Goal: Task Accomplishment & Management: Complete application form

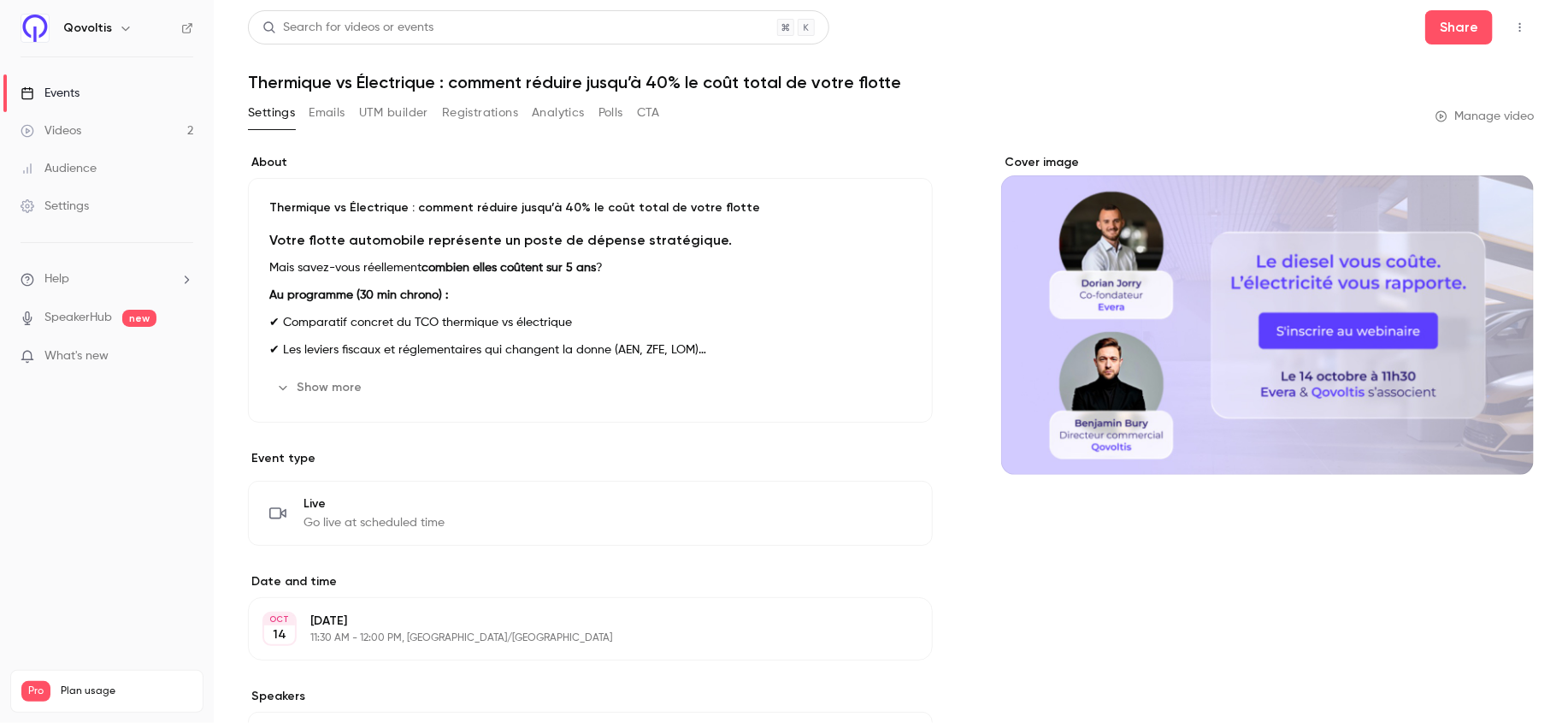
click at [89, 131] on link "Videos 2" at bounding box center [107, 131] width 214 height 37
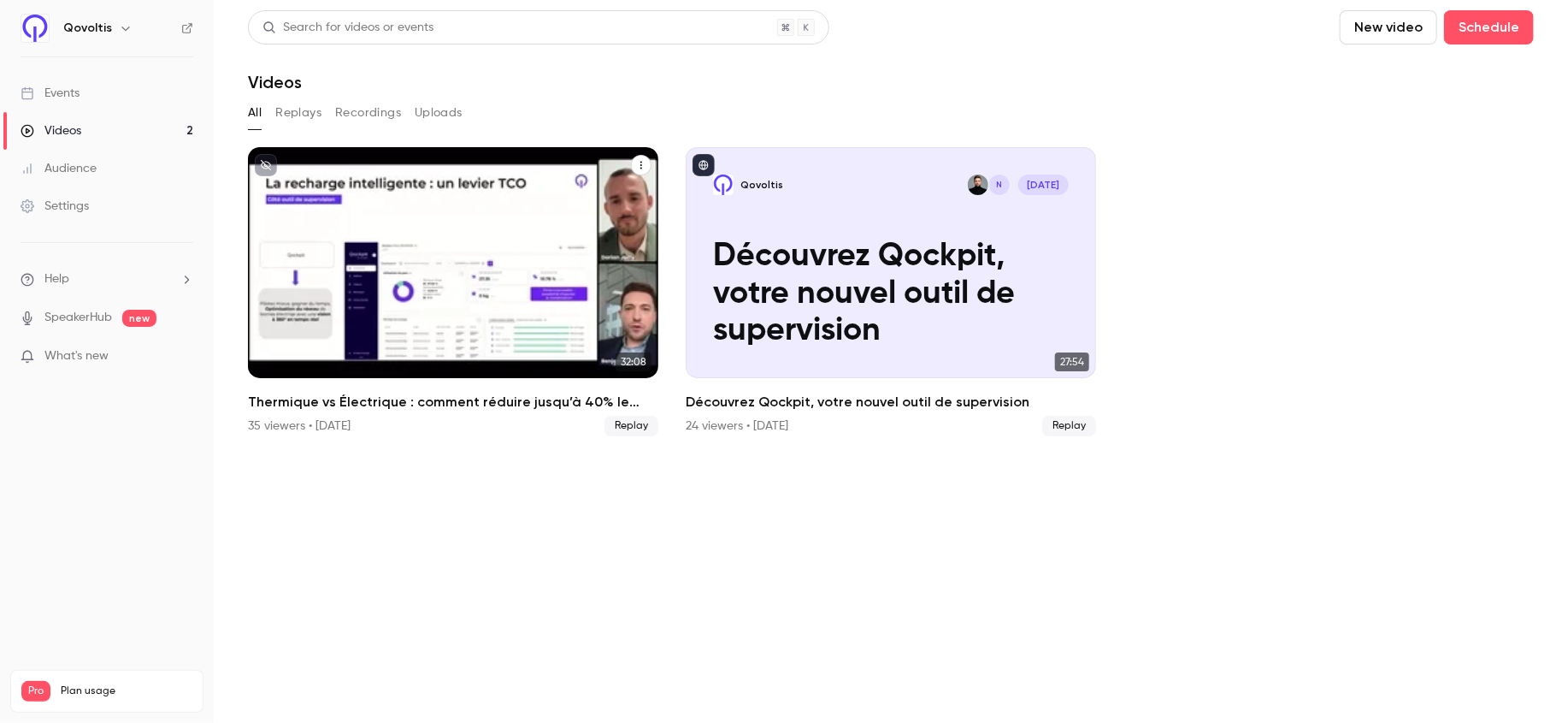
click at [378, 180] on div "Thermique vs Électrique : comment réduire jusqu’à 40% le coût total de votre fl…" at bounding box center [454, 262] width 411 height 231
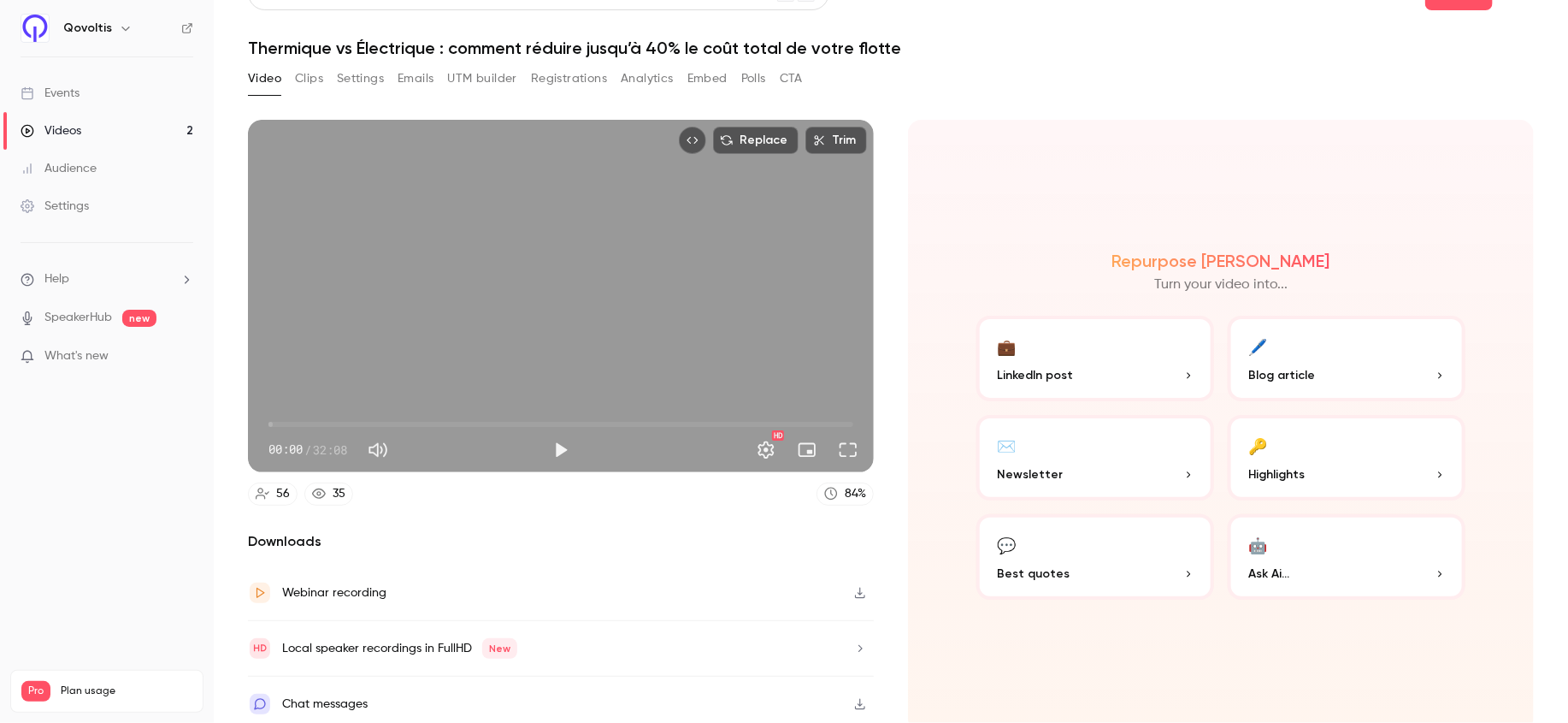
scroll to position [43, 0]
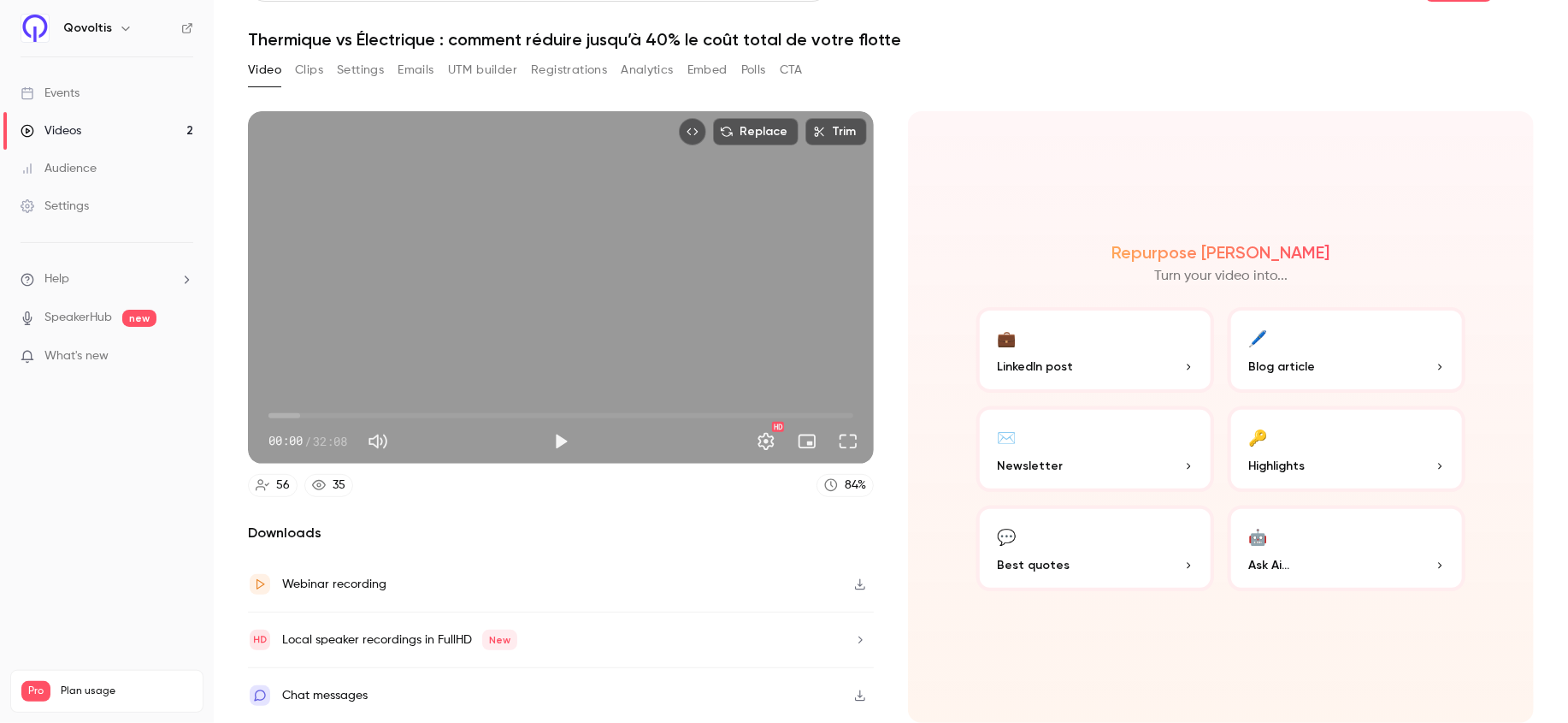
click at [307, 64] on button "Clips" at bounding box center [309, 70] width 28 height 27
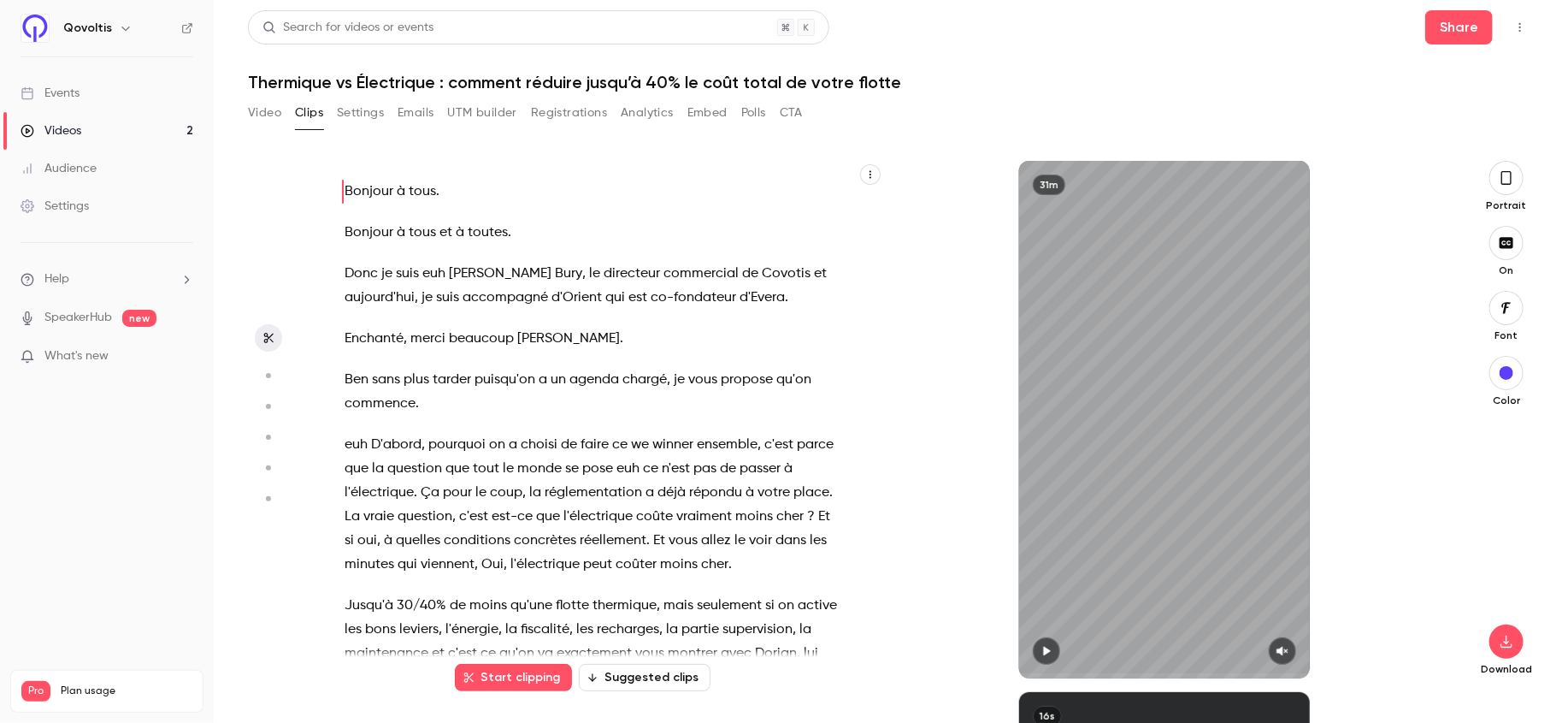
click at [381, 243] on span "Bonjour" at bounding box center [369, 233] width 49 height 23
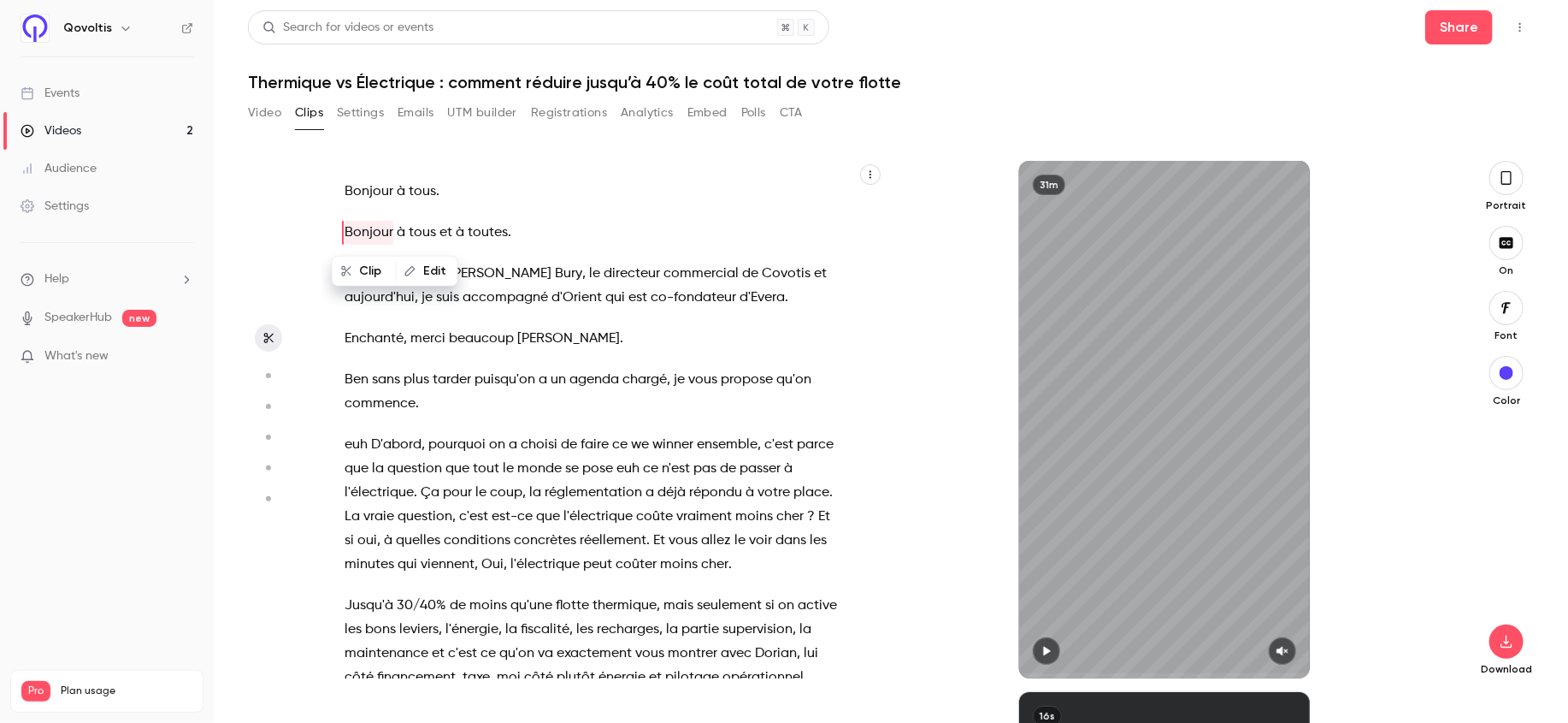
click at [489, 380] on span "puisqu'on" at bounding box center [505, 380] width 61 height 23
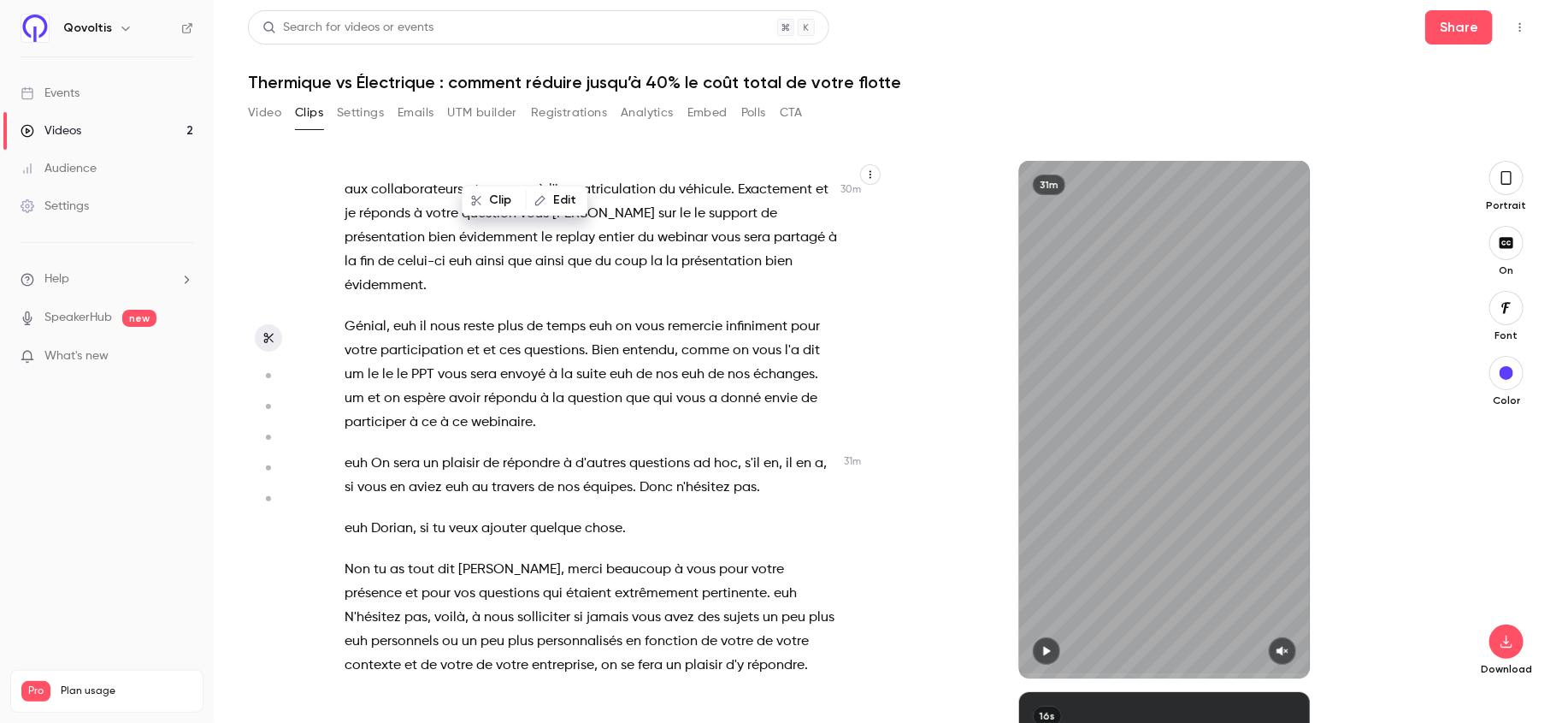
scroll to position [13169, 0]
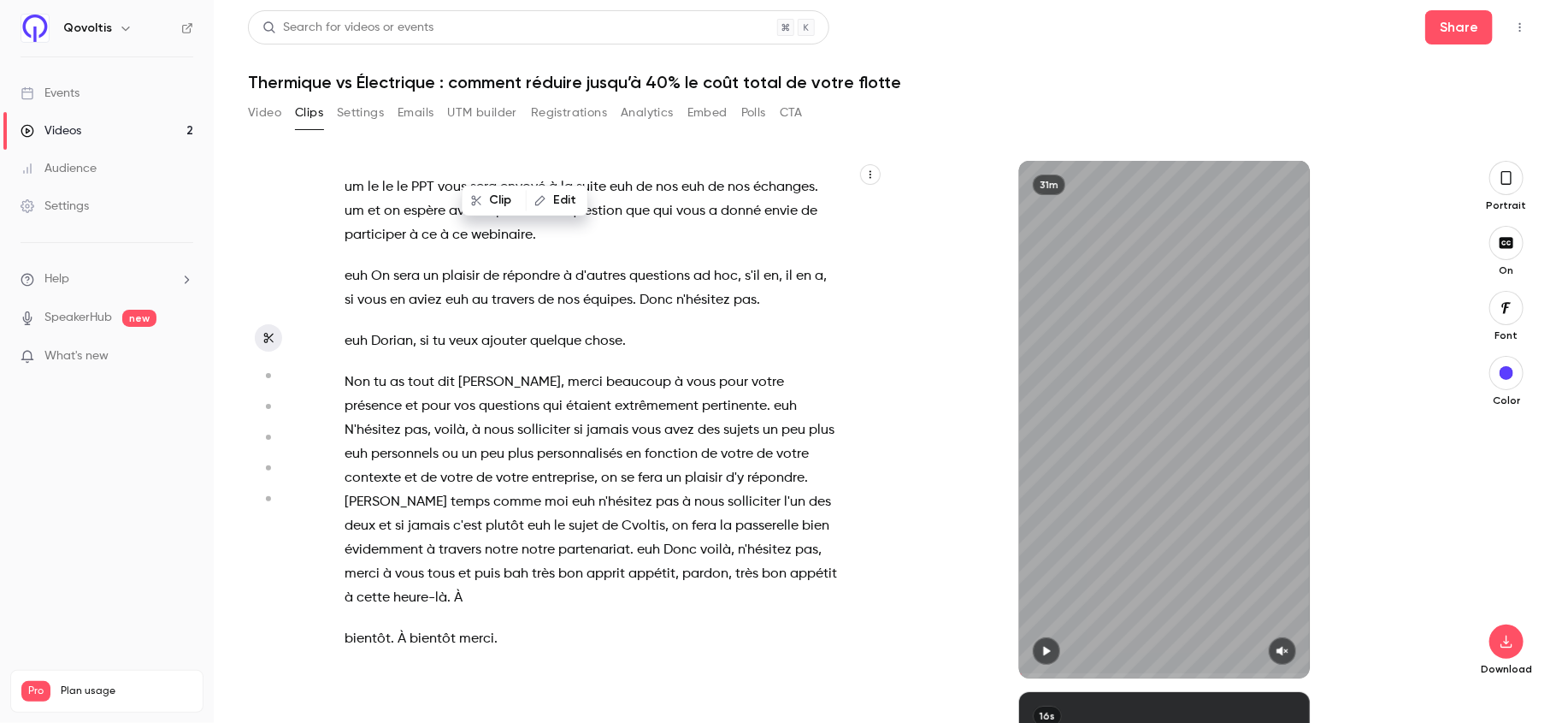
click at [874, 173] on icon "button" at bounding box center [871, 174] width 10 height 10
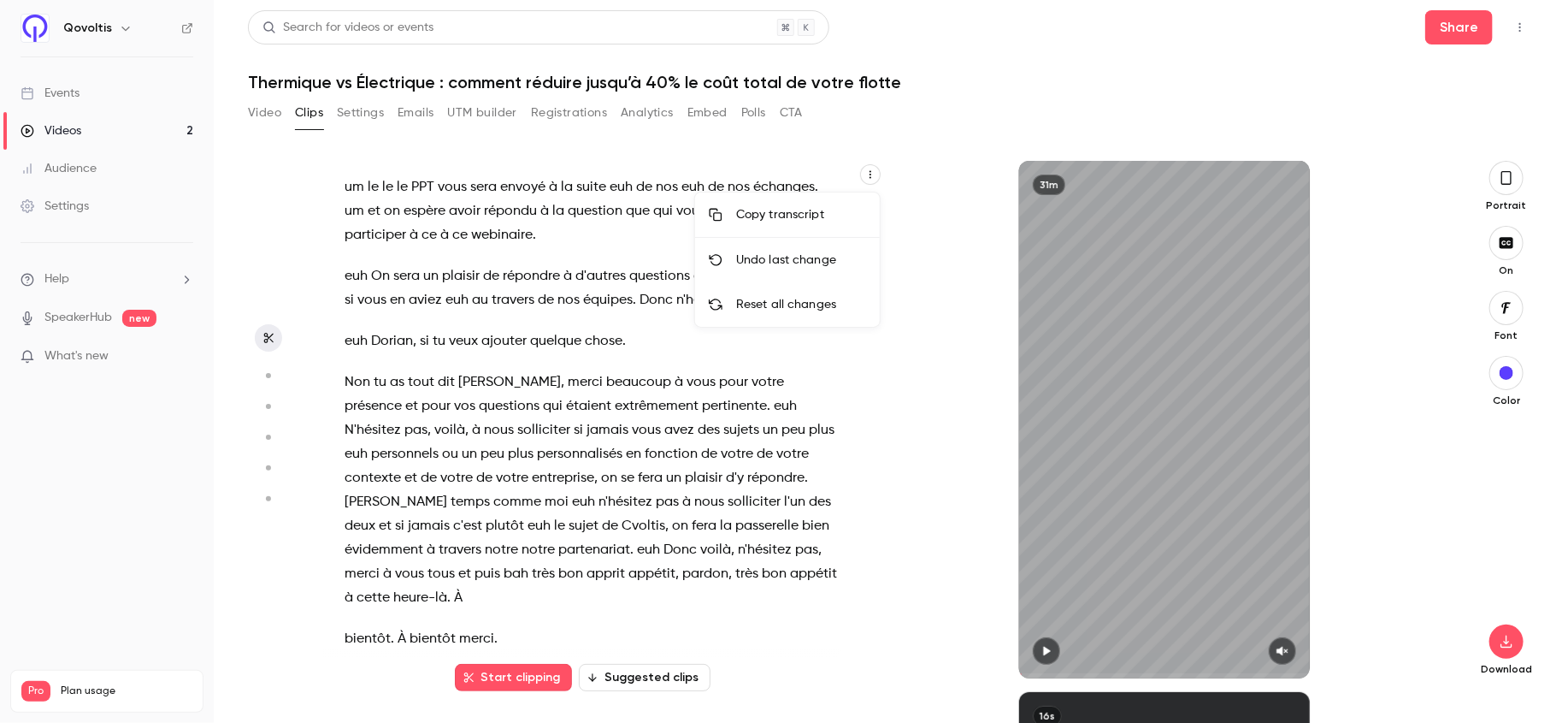
click at [493, 588] on div at bounding box center [784, 361] width 1568 height 723
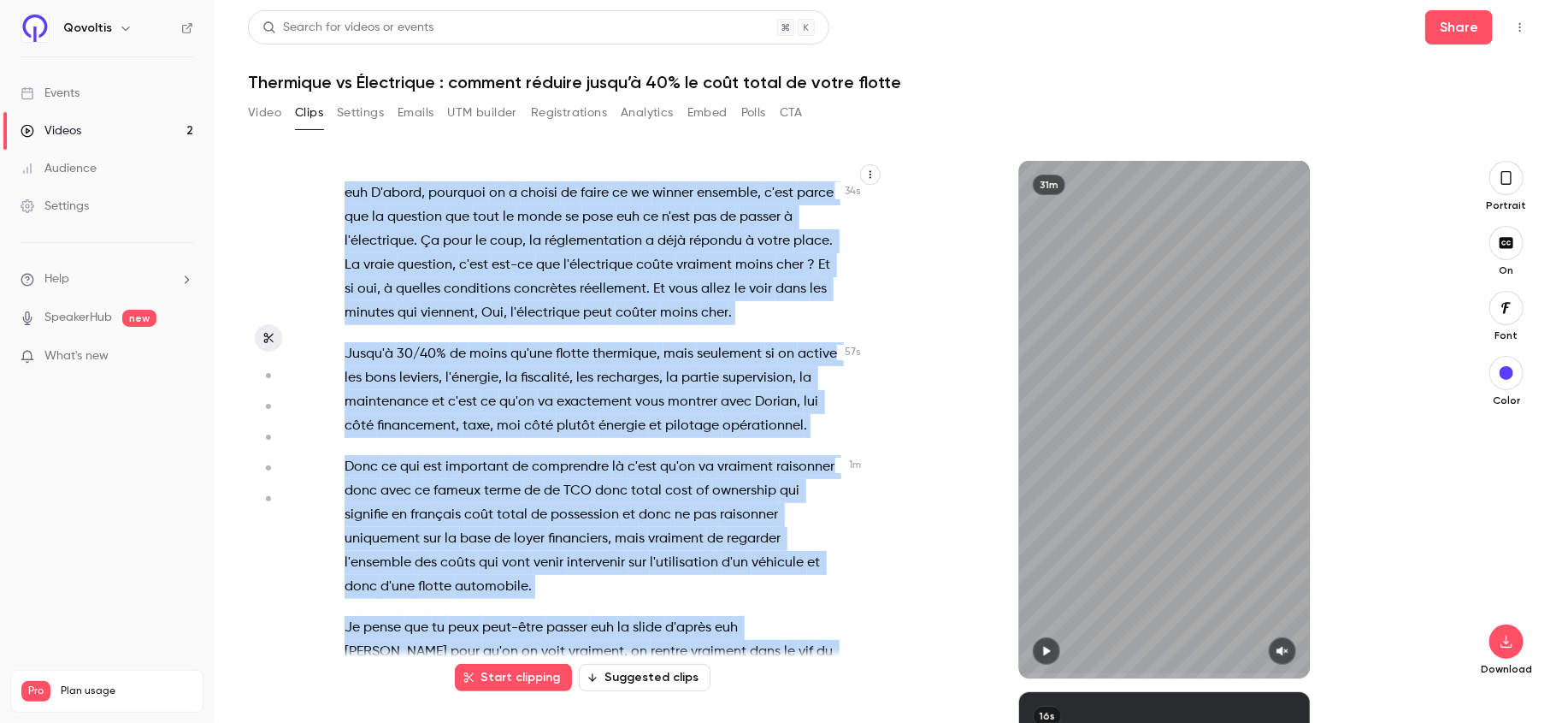
scroll to position [0, 0]
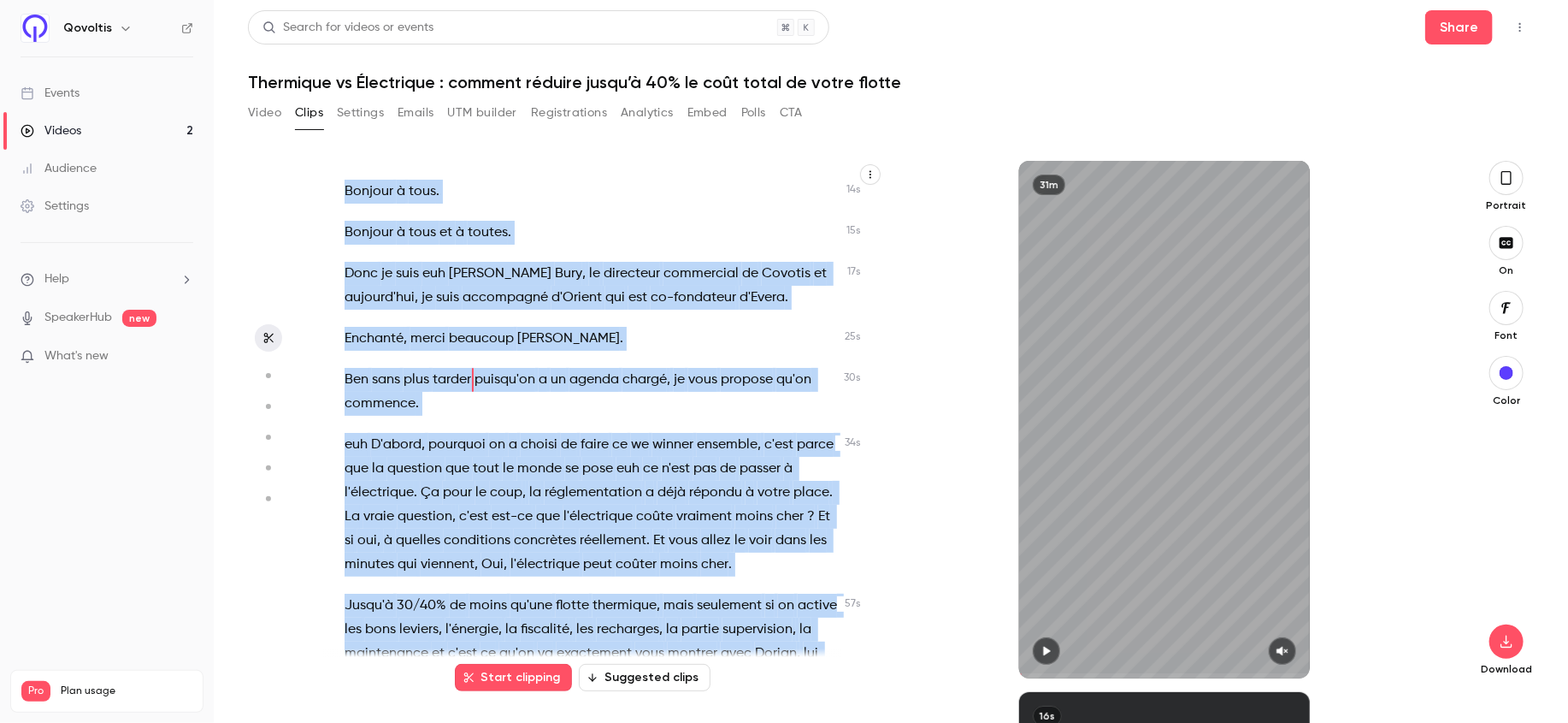
drag, startPoint x: 515, startPoint y: 618, endPoint x: 299, endPoint y: 147, distance: 518.2
click at [299, 146] on div "Bonjour à tous . Bonjour à tous et à toutes . Donc je suis euh [PERSON_NAME] , …" at bounding box center [891, 428] width 1286 height 589
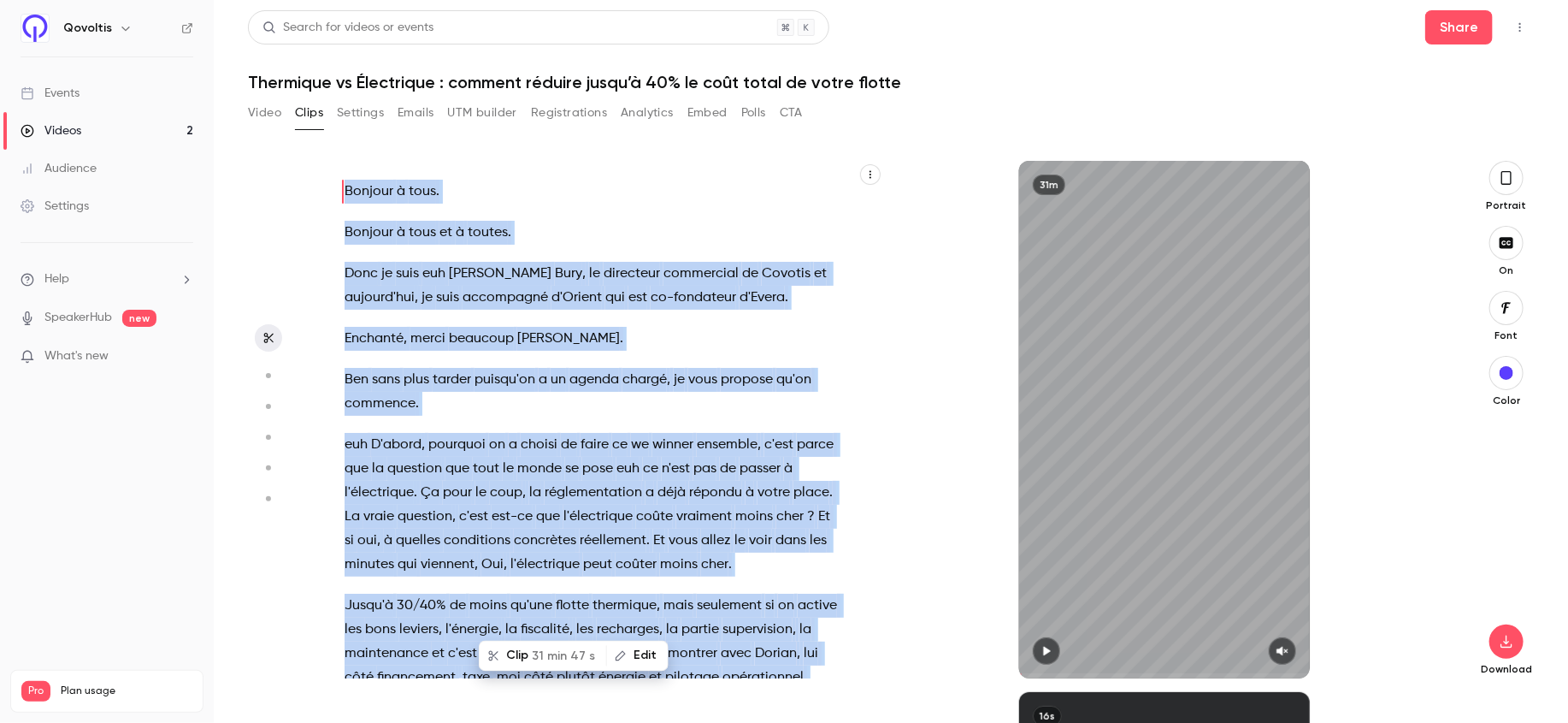
type input "*"
click at [595, 514] on span "l'électrique" at bounding box center [598, 517] width 69 height 23
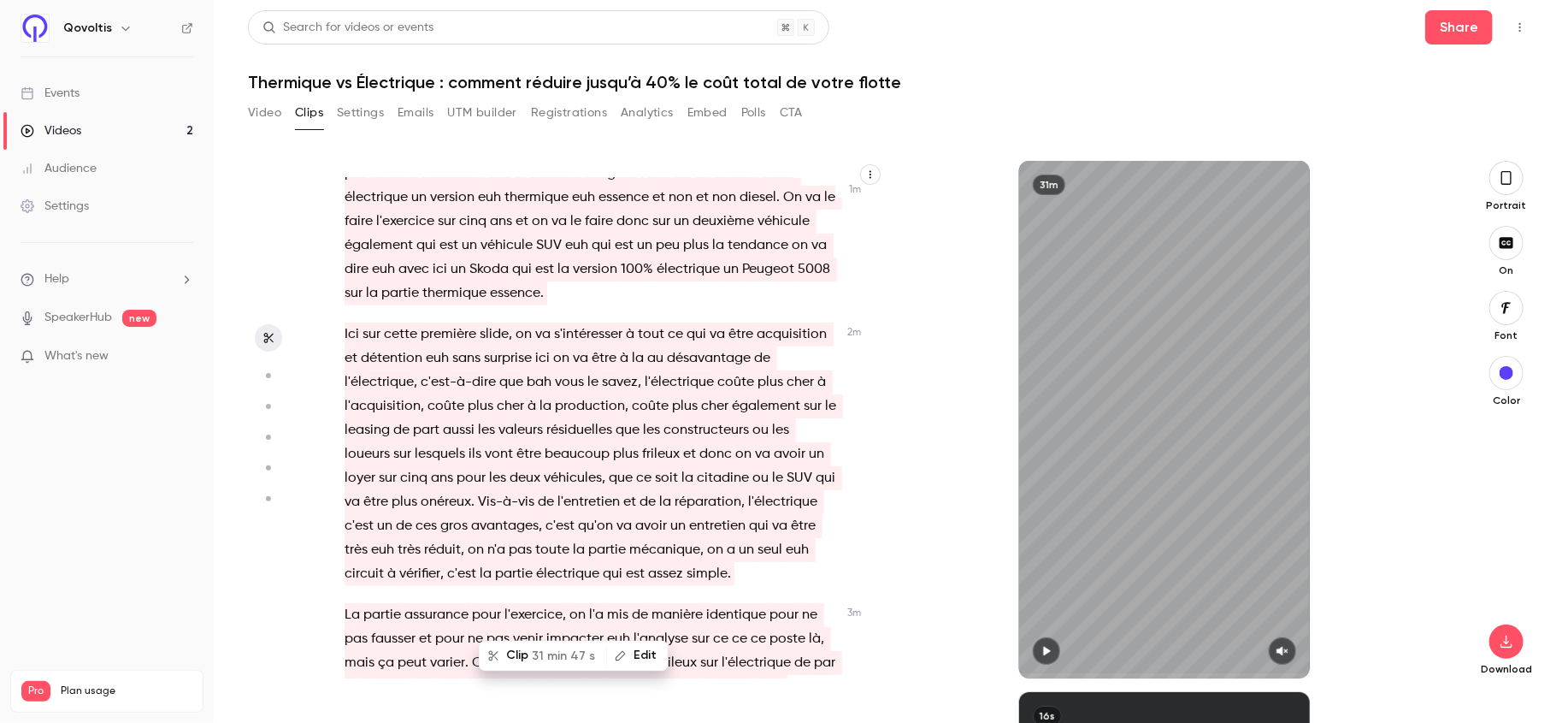
scroll to position [887, 0]
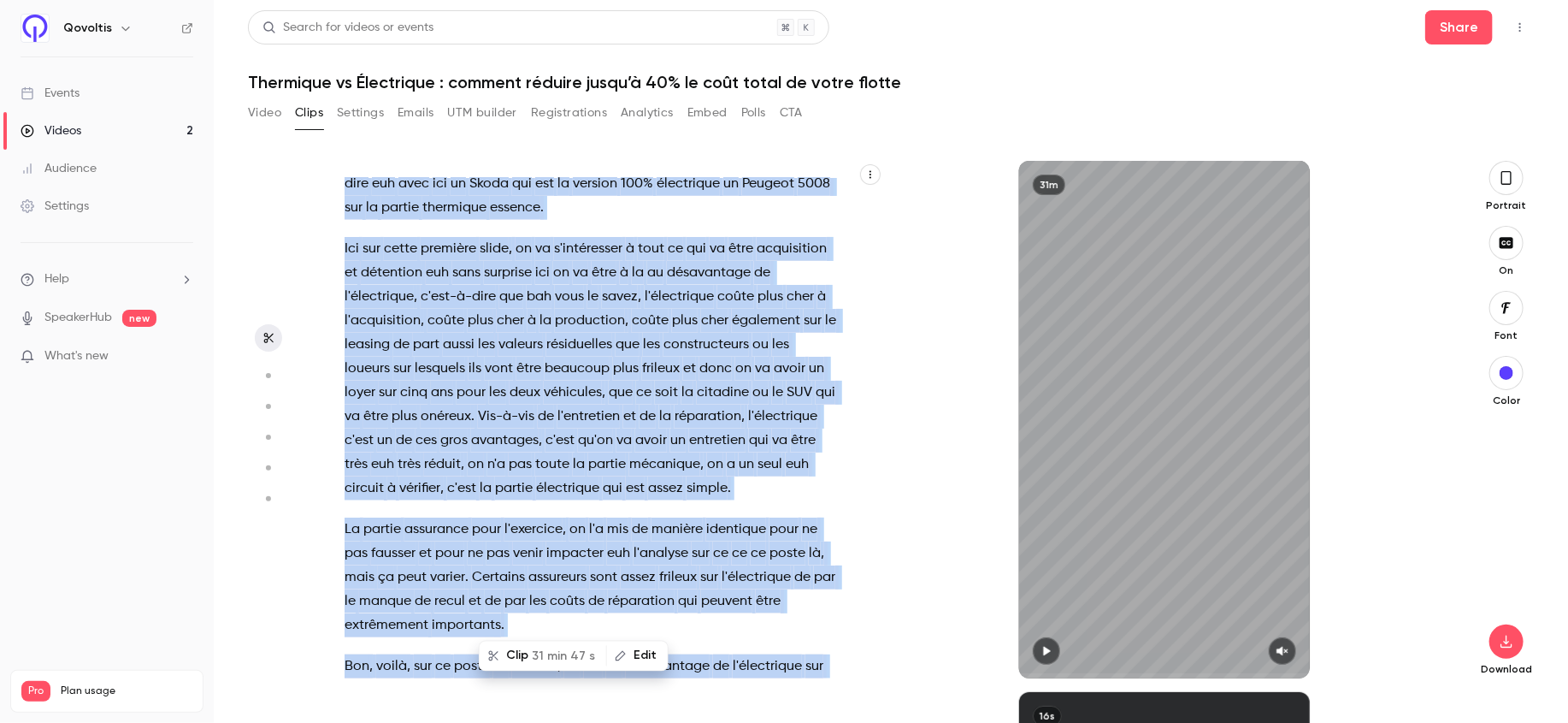
click at [632, 656] on button "Edit" at bounding box center [638, 656] width 59 height 27
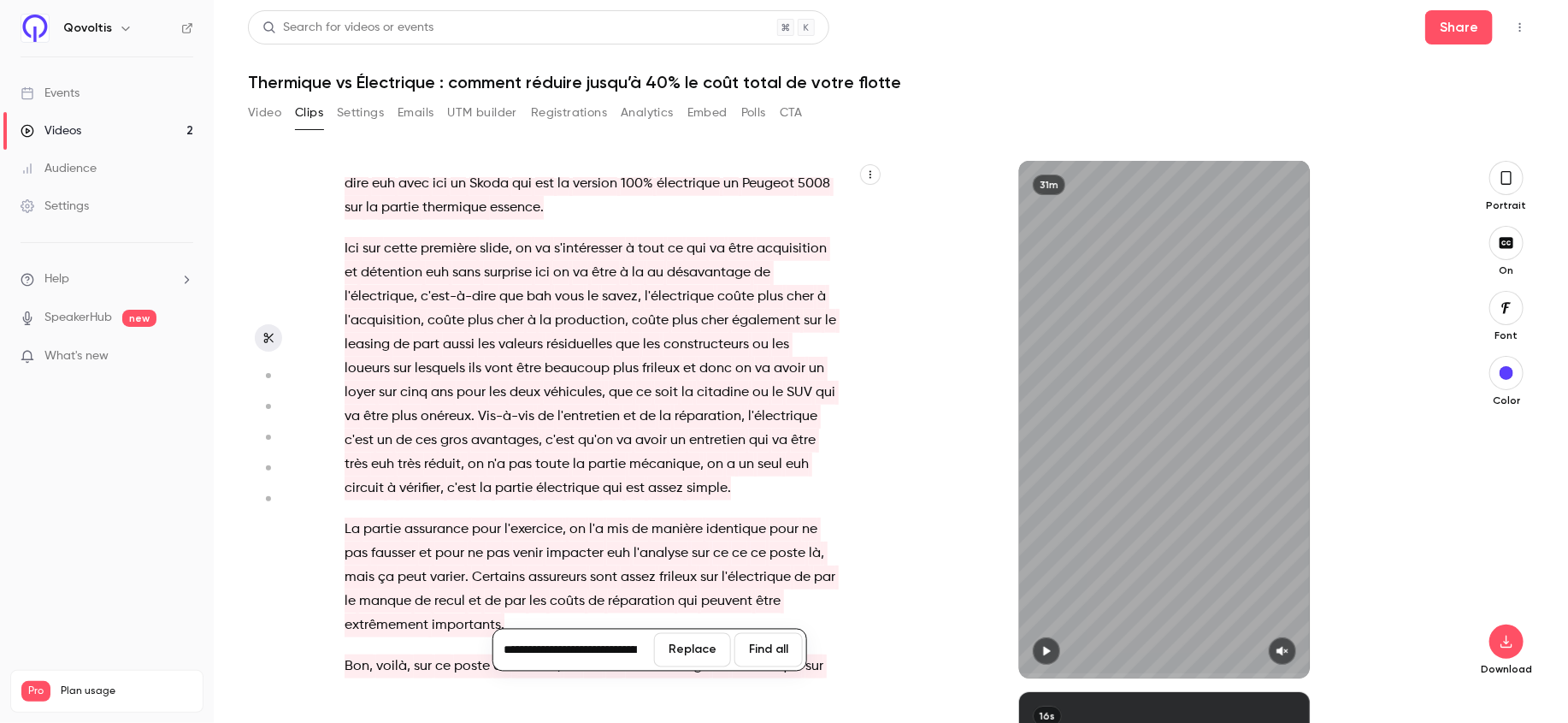
click at [912, 375] on div "31m" at bounding box center [1164, 419] width 560 height 518
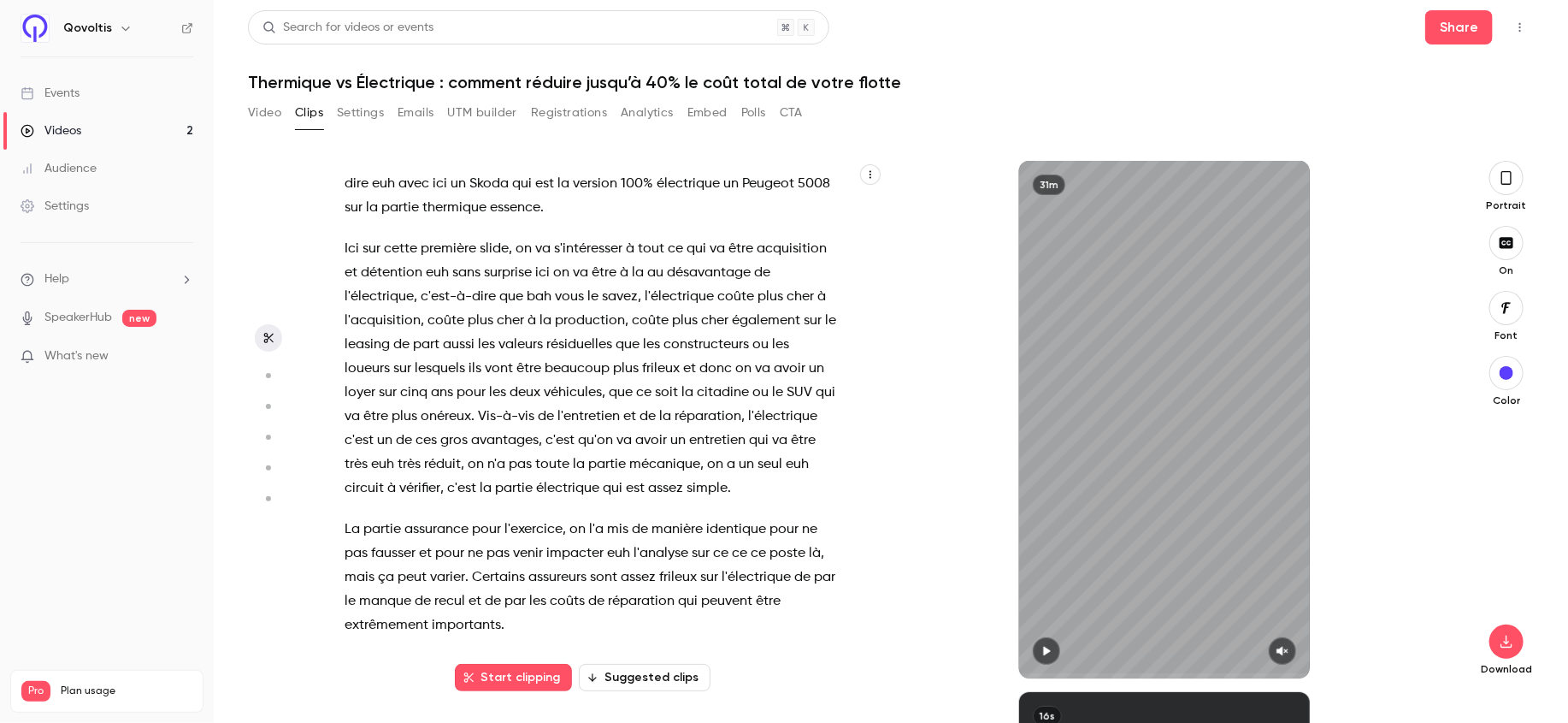
click at [268, 110] on button "Video" at bounding box center [265, 113] width 33 height 27
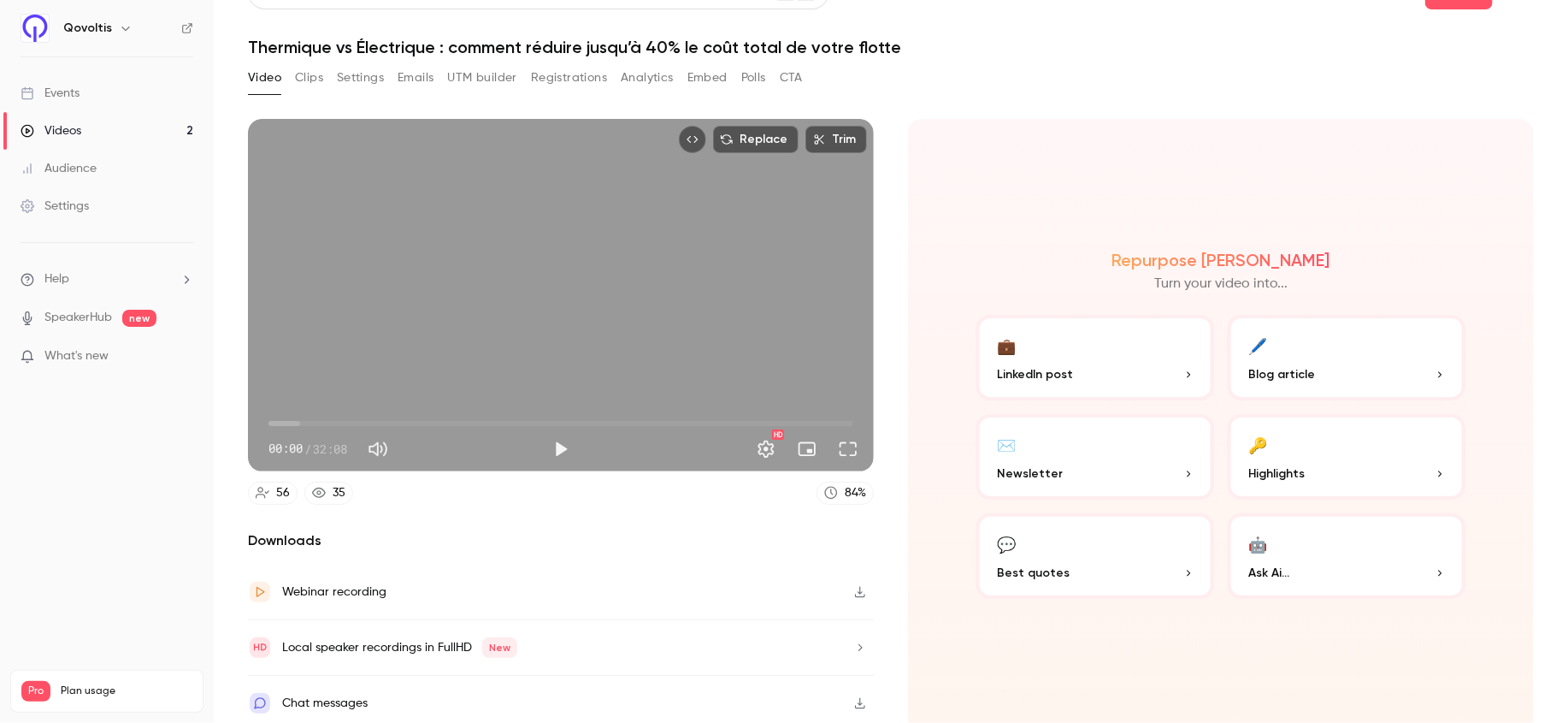
scroll to position [43, 0]
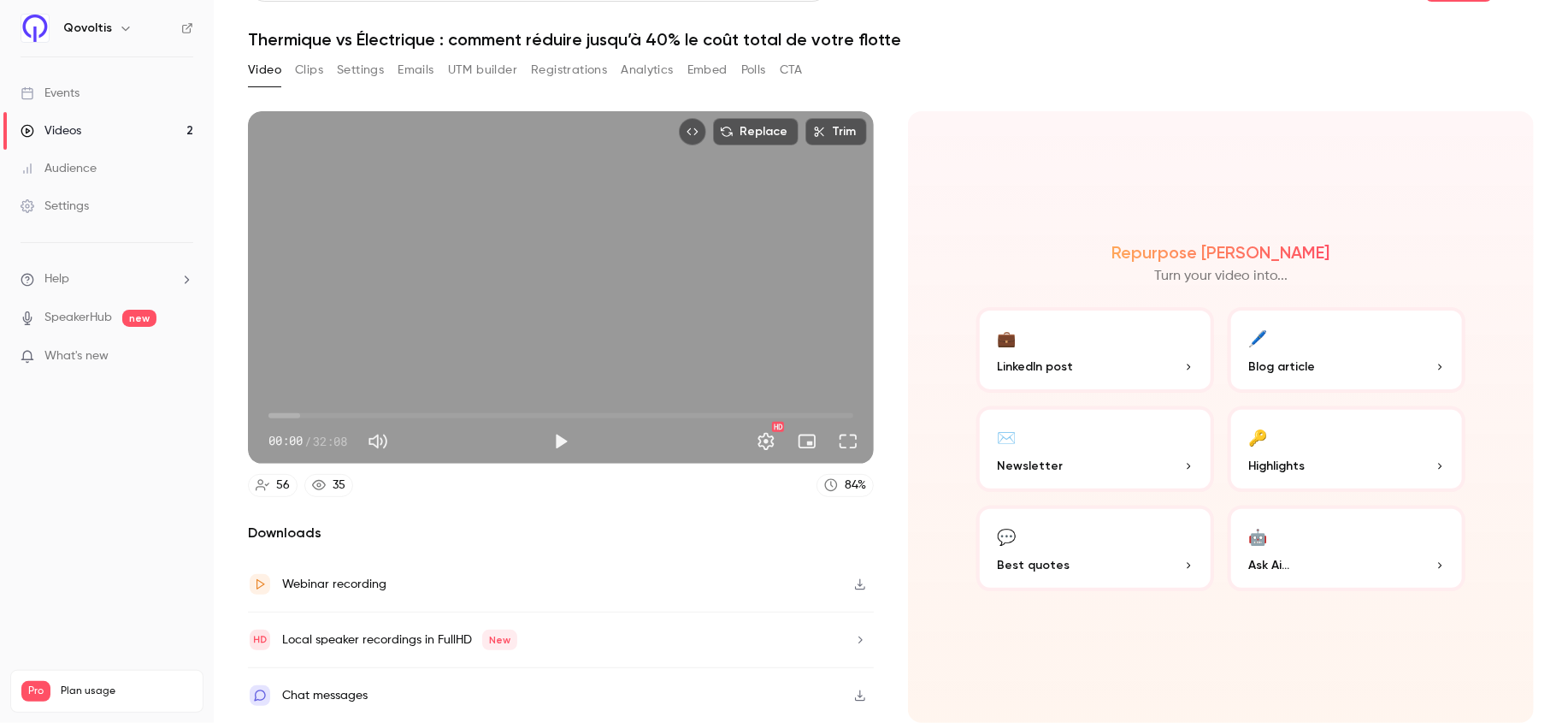
click at [865, 581] on icon "button" at bounding box center [860, 584] width 14 height 12
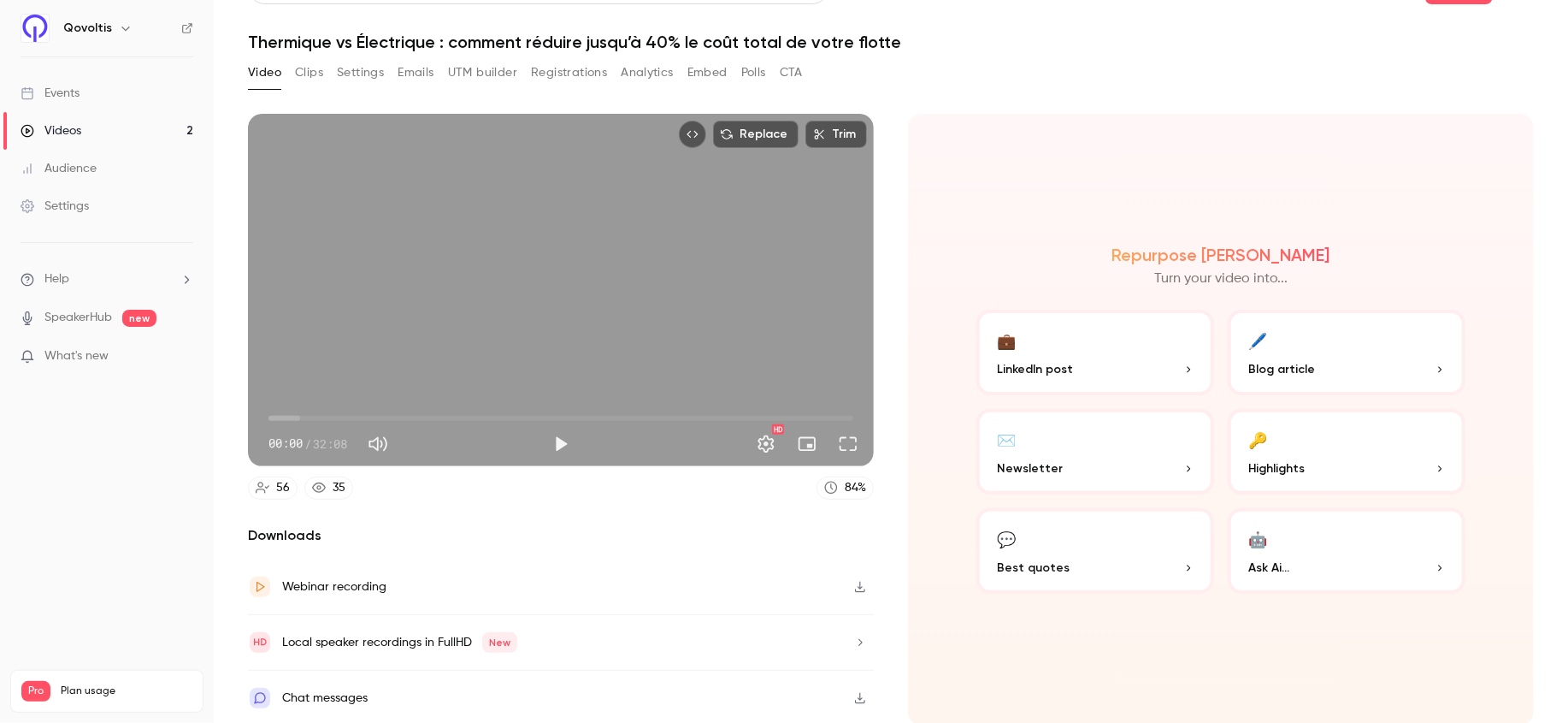
scroll to position [40, 0]
click at [81, 82] on link "Events" at bounding box center [107, 93] width 214 height 37
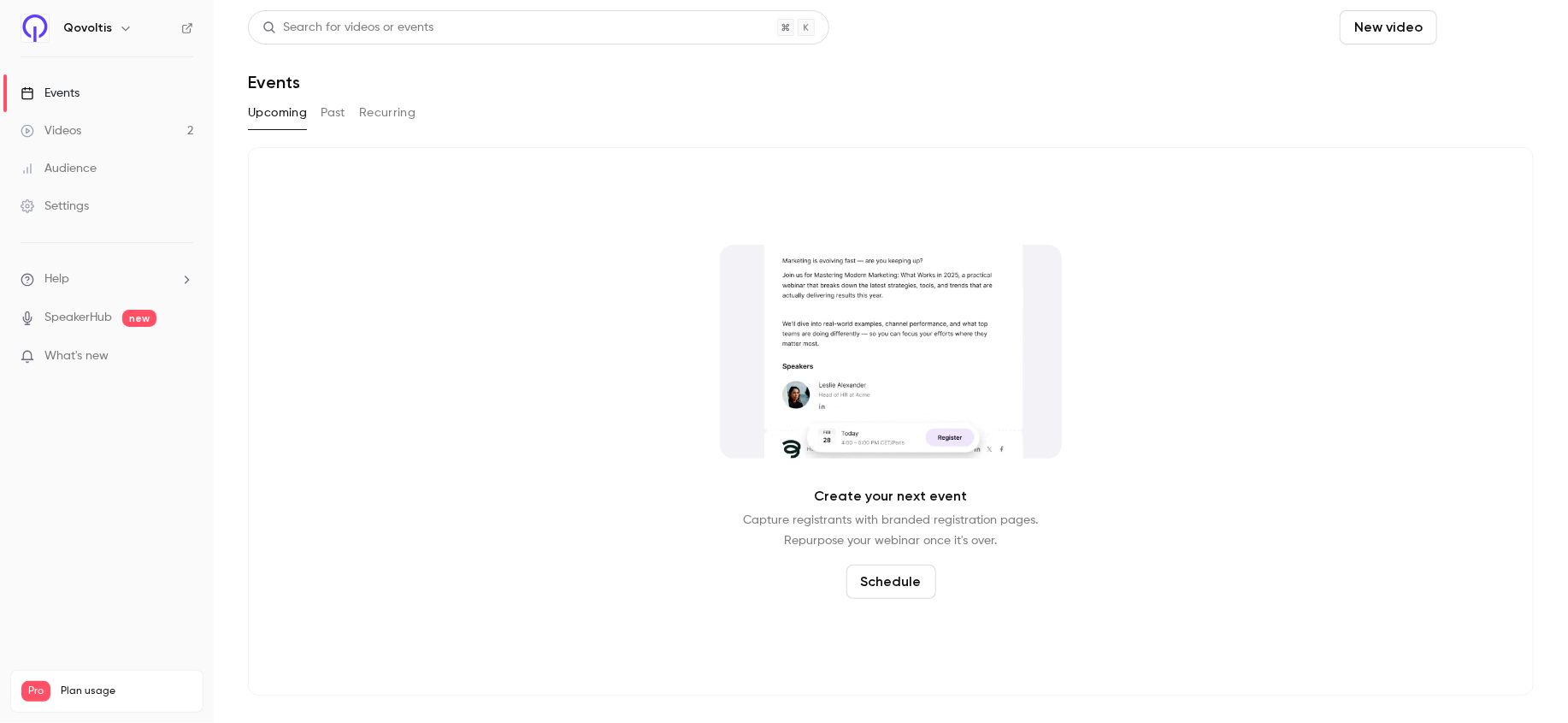
click at [1487, 23] on button "Schedule" at bounding box center [1490, 26] width 90 height 34
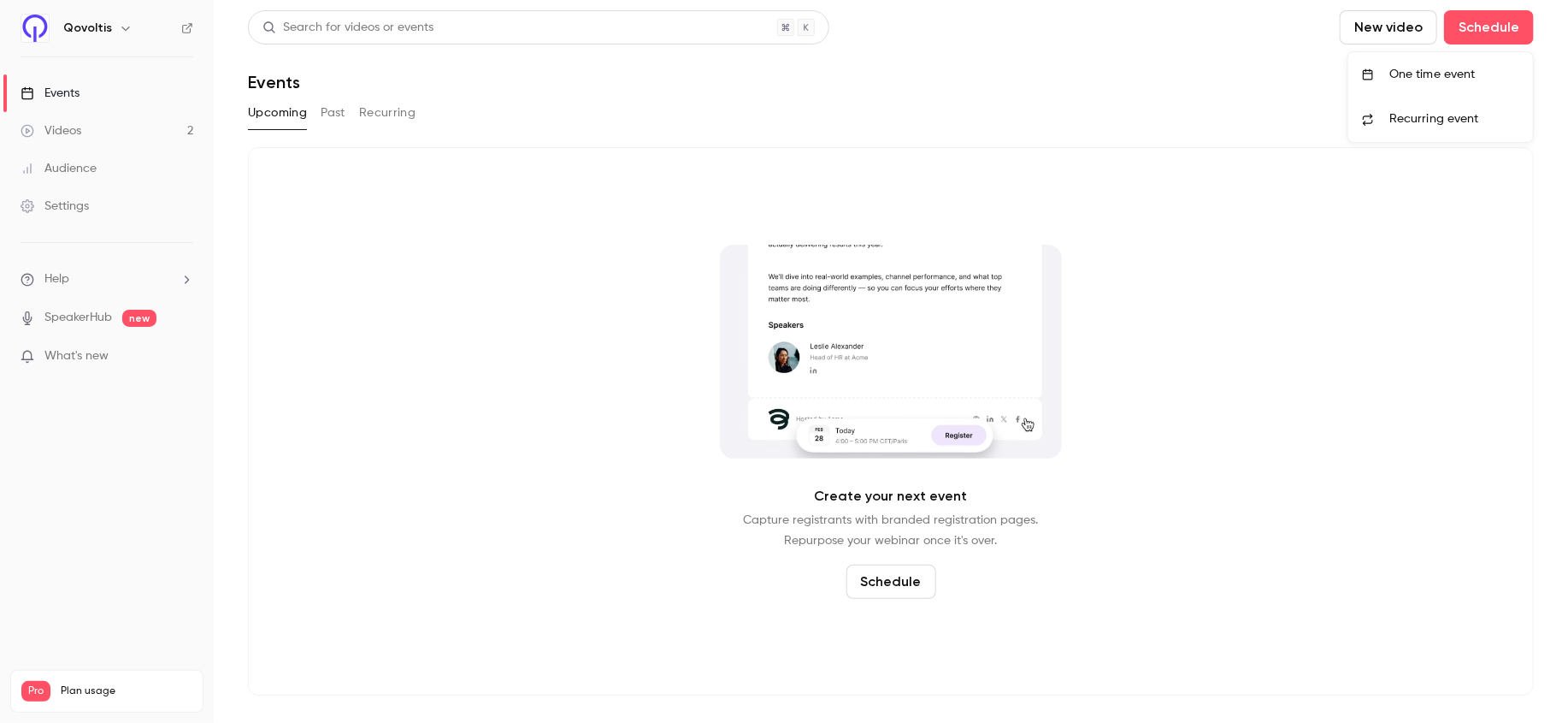
click at [1208, 78] on div at bounding box center [784, 361] width 1568 height 723
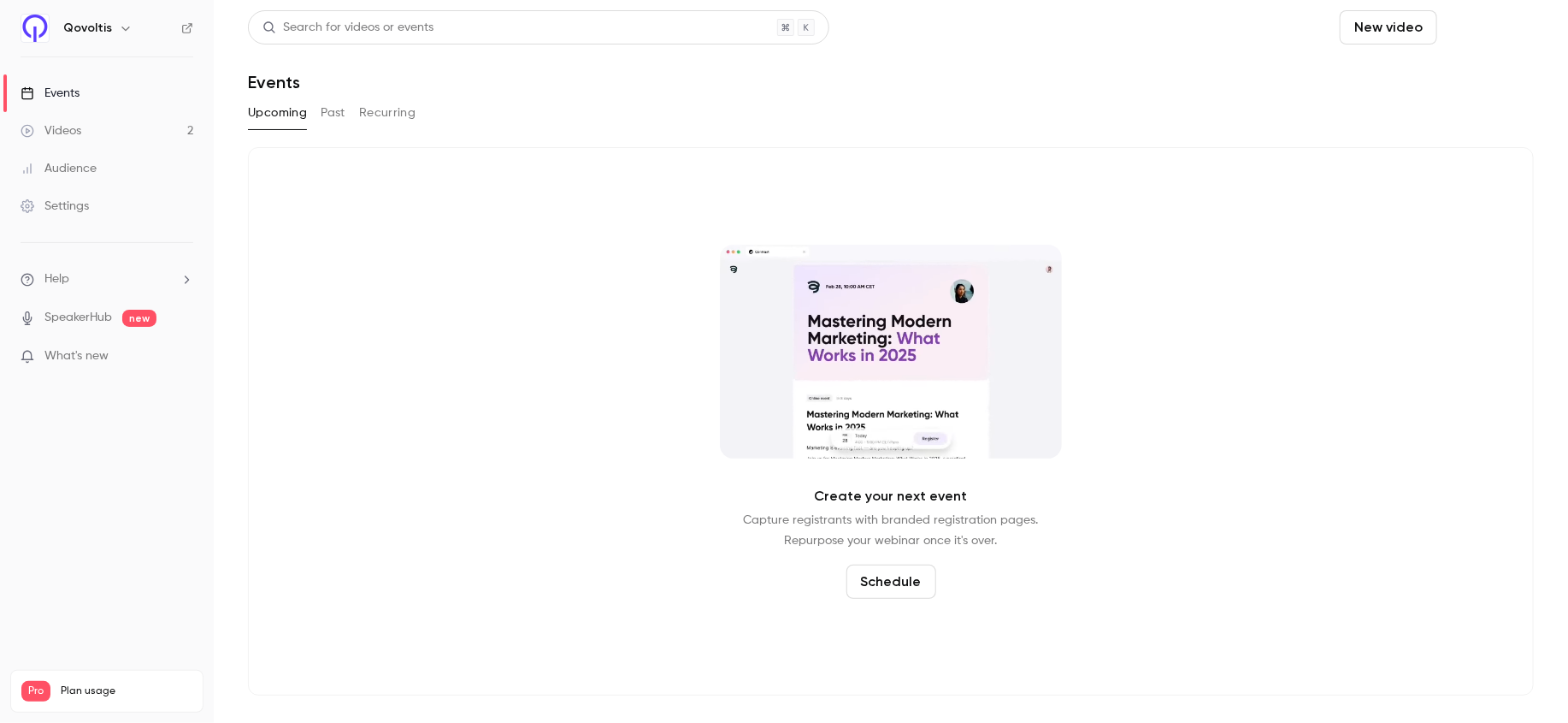
click at [1480, 20] on button "Schedule" at bounding box center [1490, 26] width 90 height 34
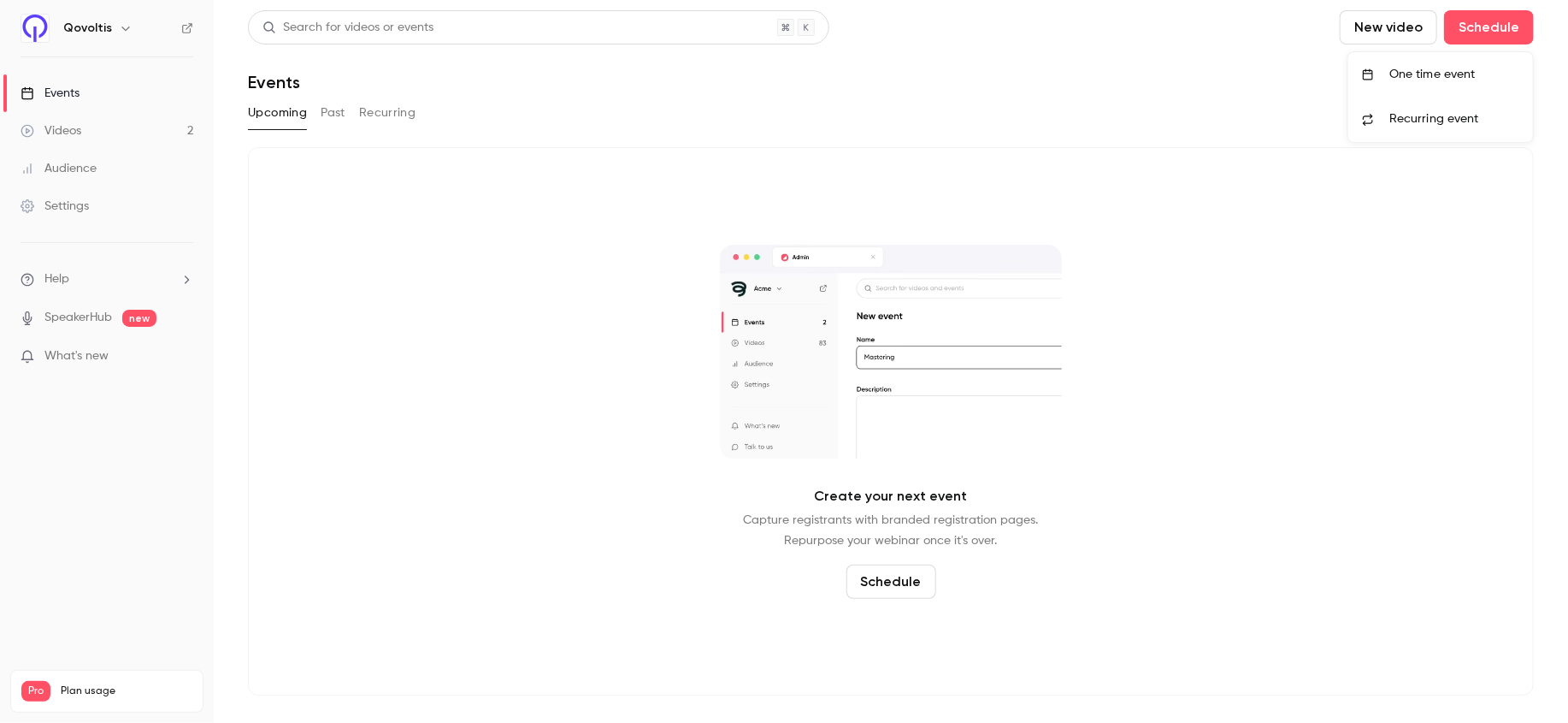
click at [1411, 76] on div "One time event" at bounding box center [1455, 73] width 130 height 17
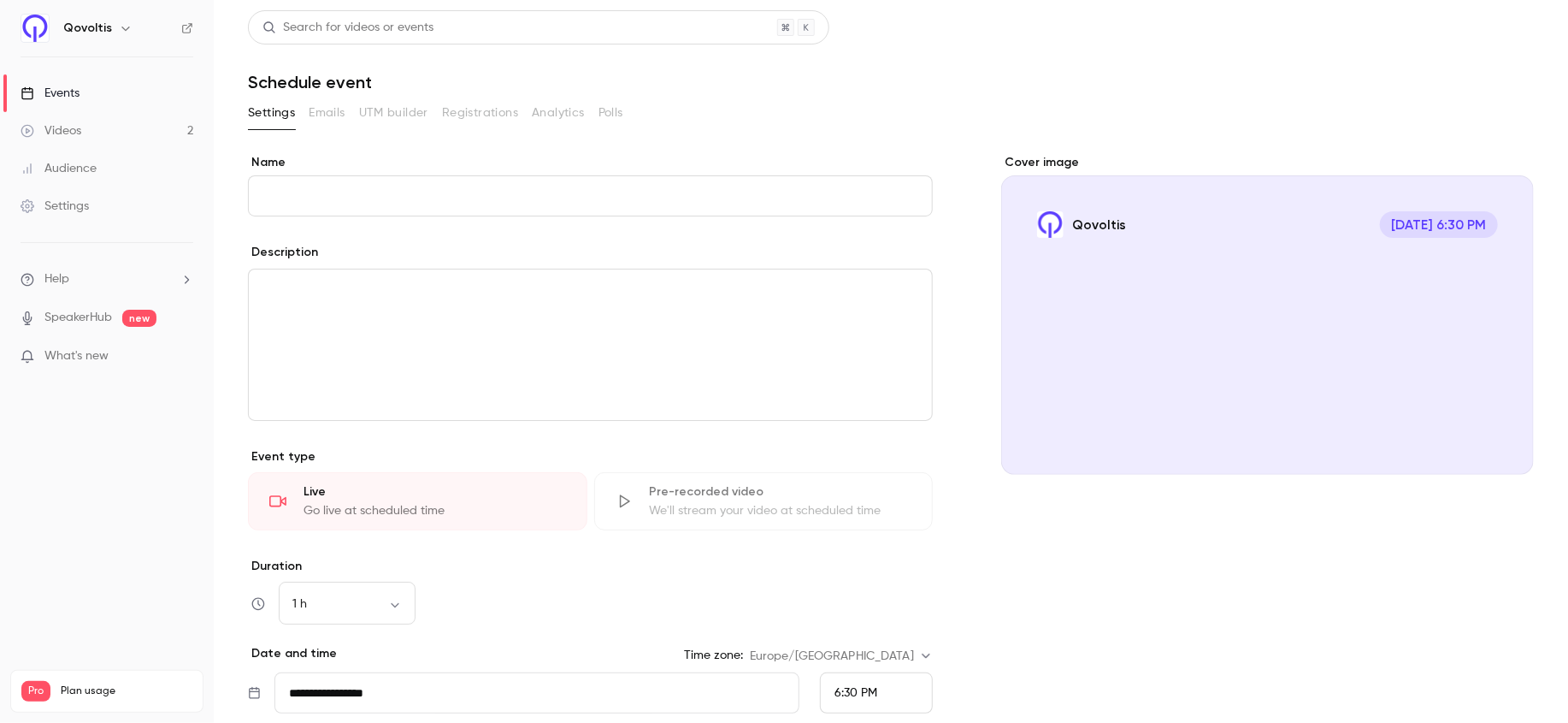
click at [442, 207] on input "Name" at bounding box center [591, 196] width 685 height 41
paste input "**********"
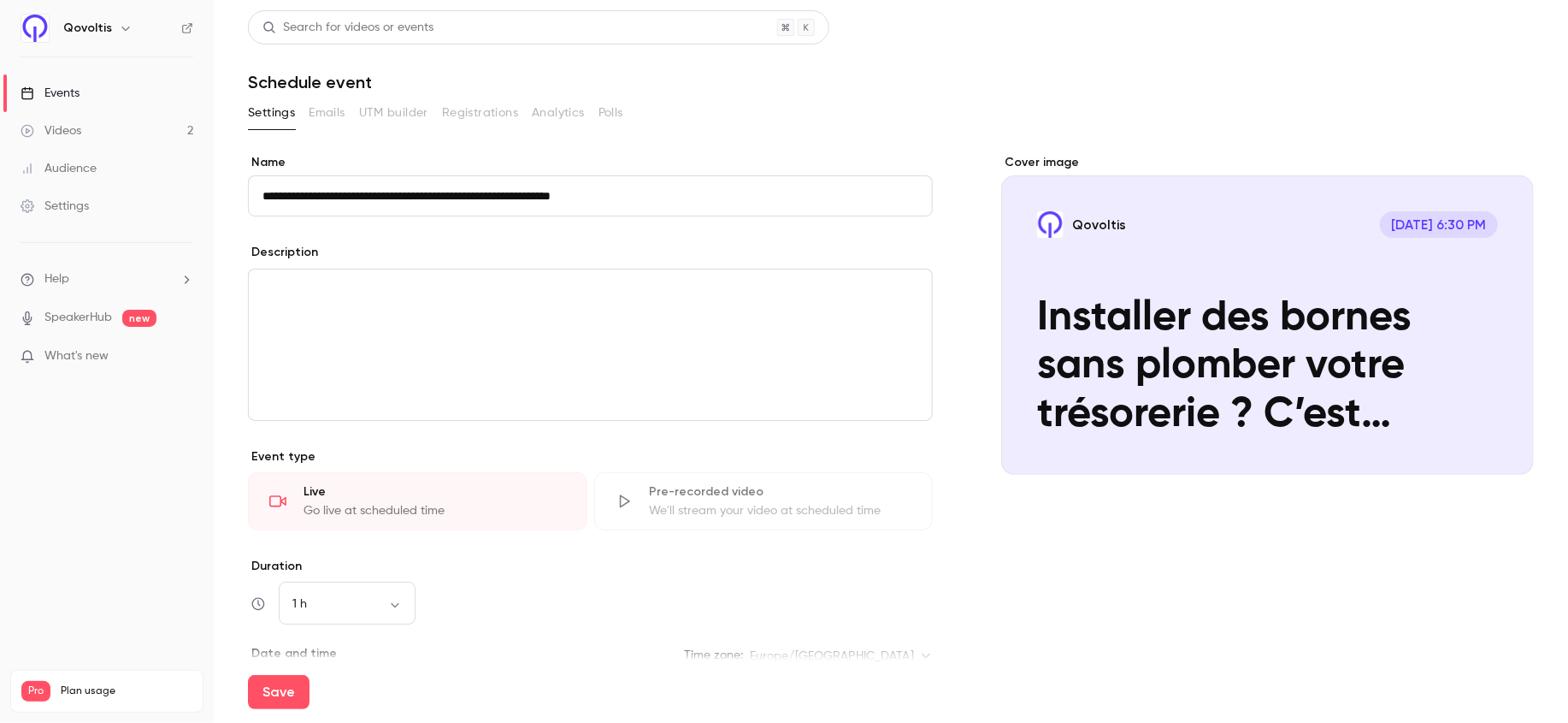
type input "**********"
click at [493, 302] on div "editor" at bounding box center [590, 344] width 683 height 151
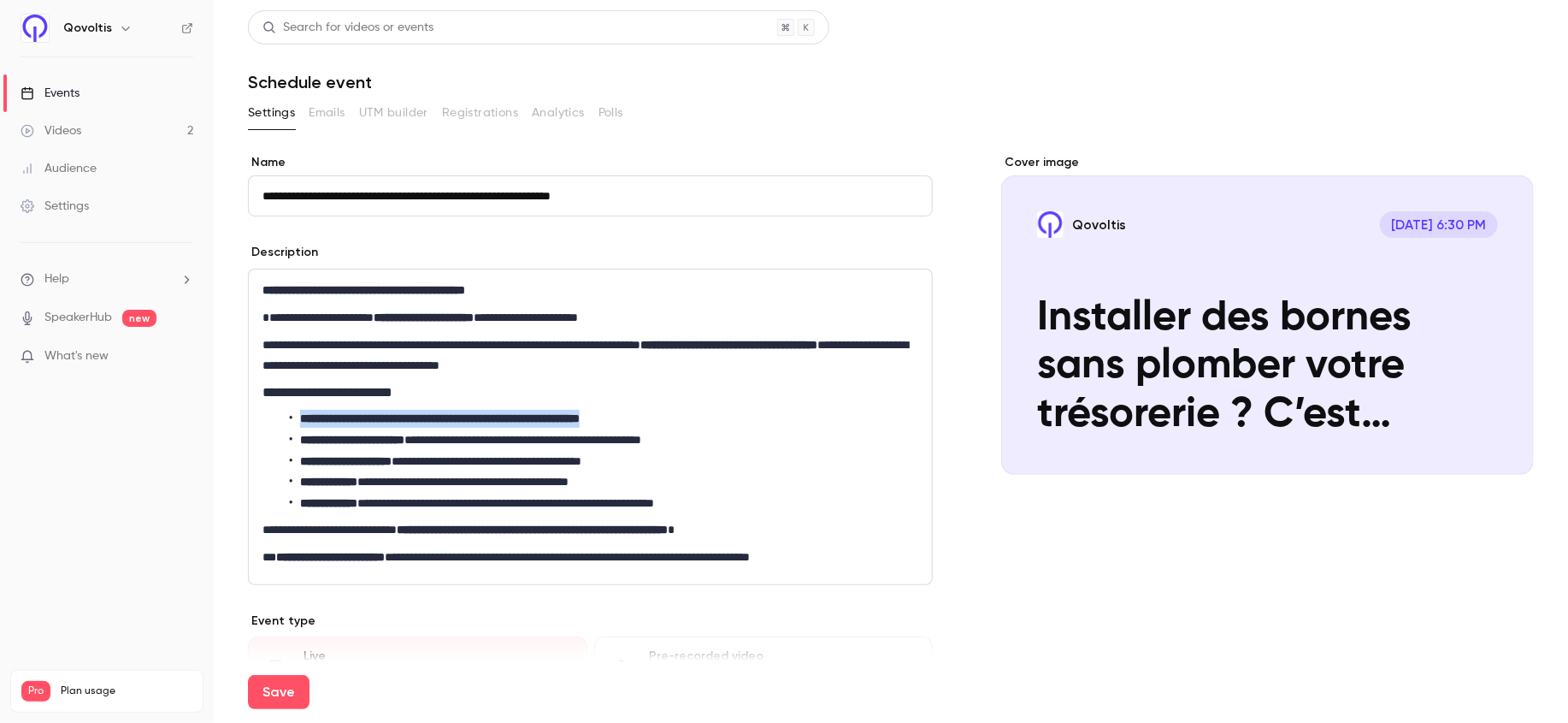
drag, startPoint x: 701, startPoint y: 418, endPoint x: 290, endPoint y: 408, distance: 411.1
click at [289, 408] on div "**********" at bounding box center [590, 427] width 683 height 315
copy strong "**********"
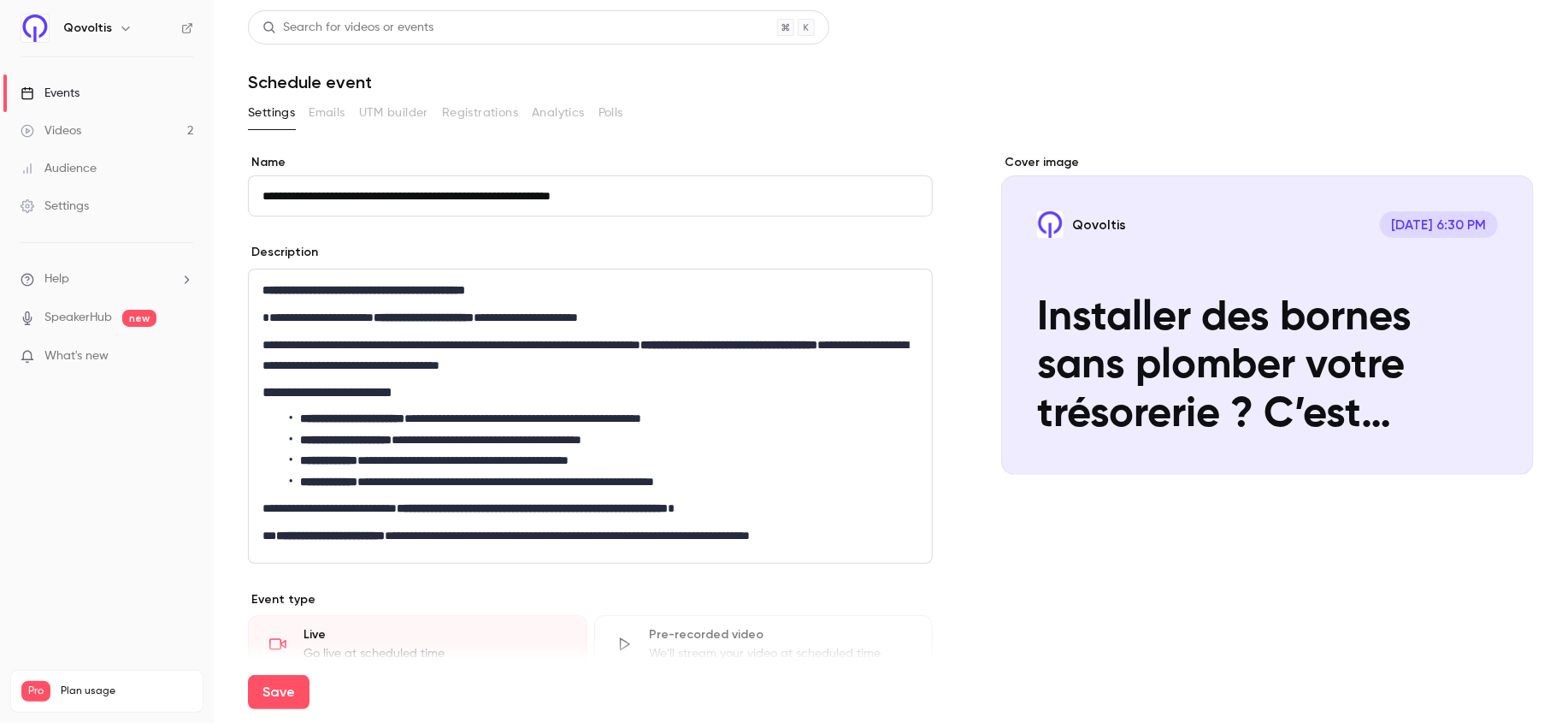
click at [680, 442] on li "**********" at bounding box center [604, 440] width 629 height 18
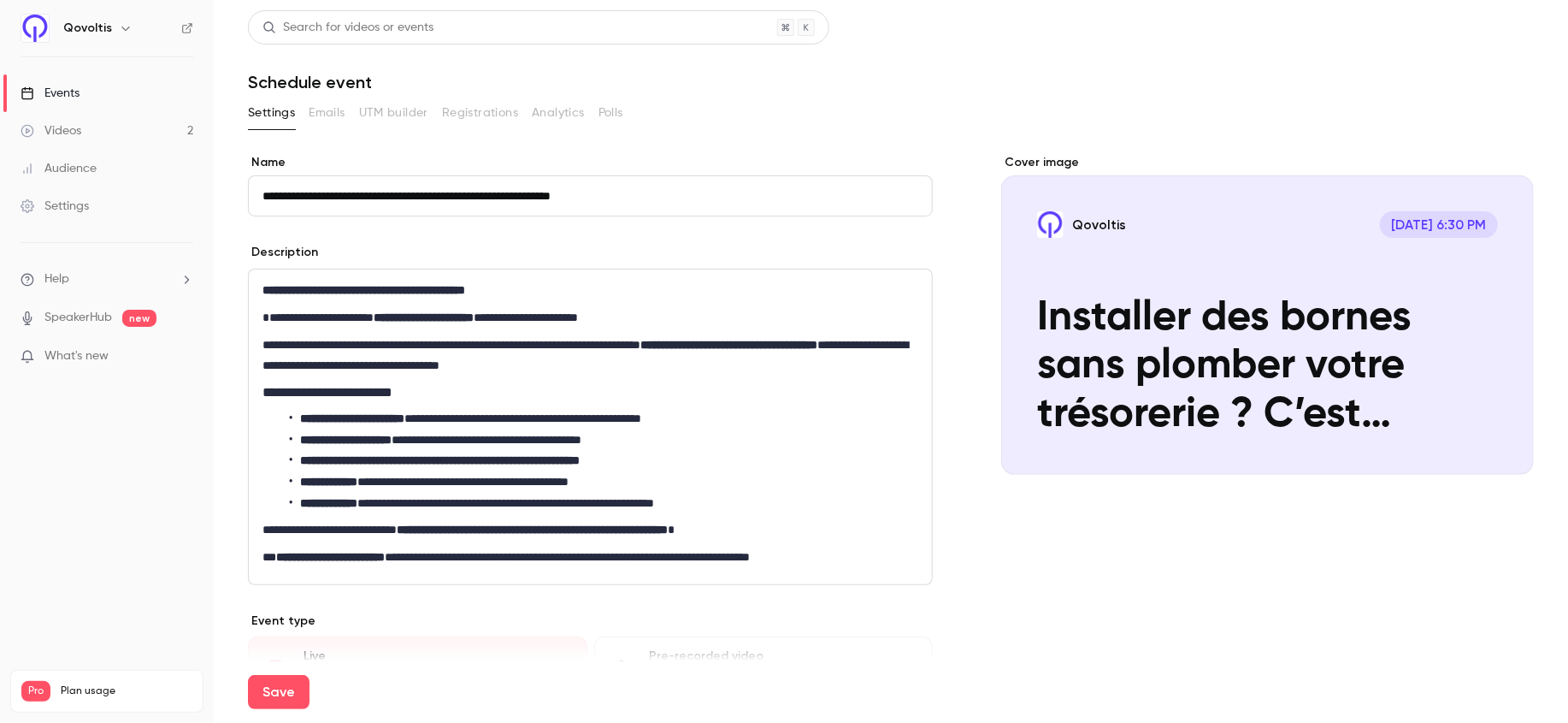
scroll to position [12, 0]
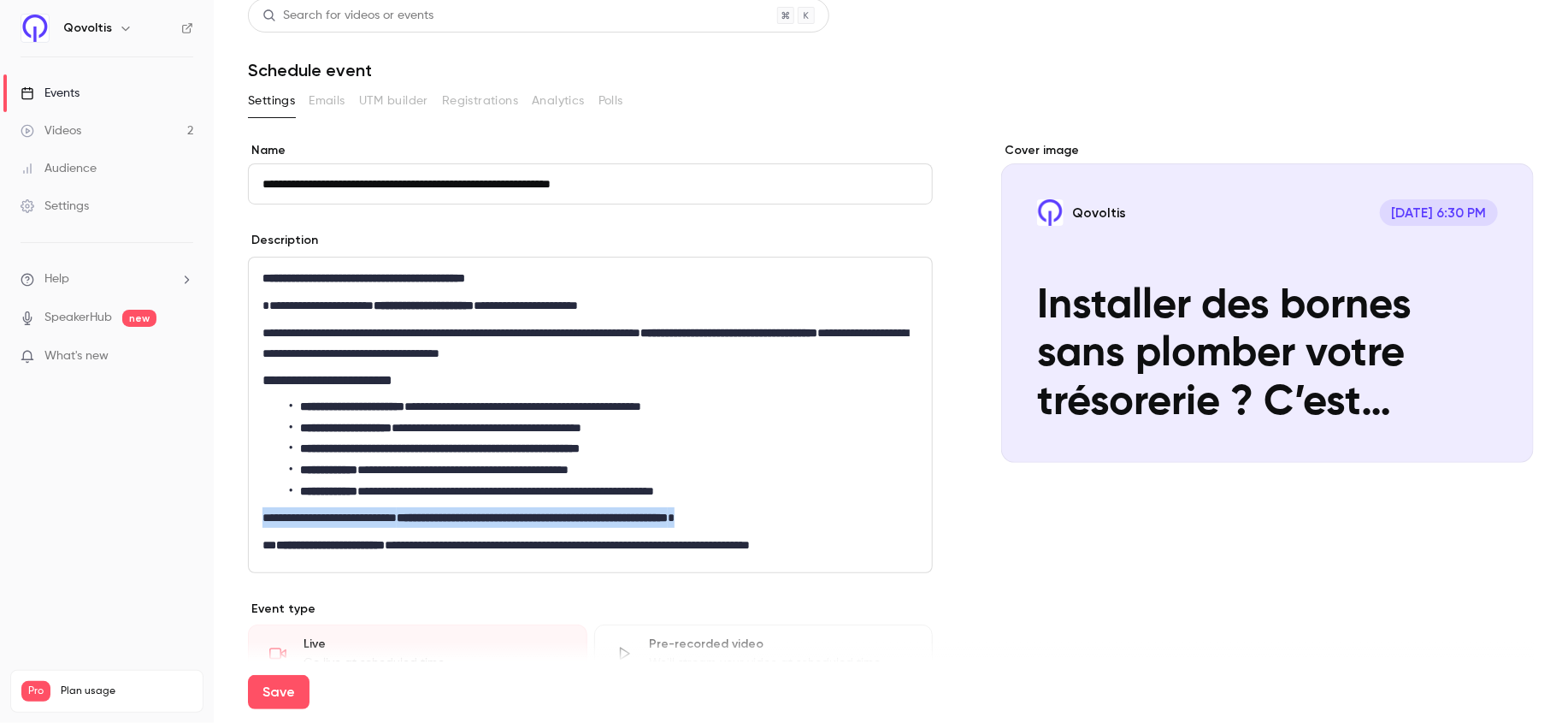
drag, startPoint x: 826, startPoint y: 521, endPoint x: 249, endPoint y: 509, distance: 577.1
click at [249, 509] on div "**********" at bounding box center [590, 415] width 683 height 315
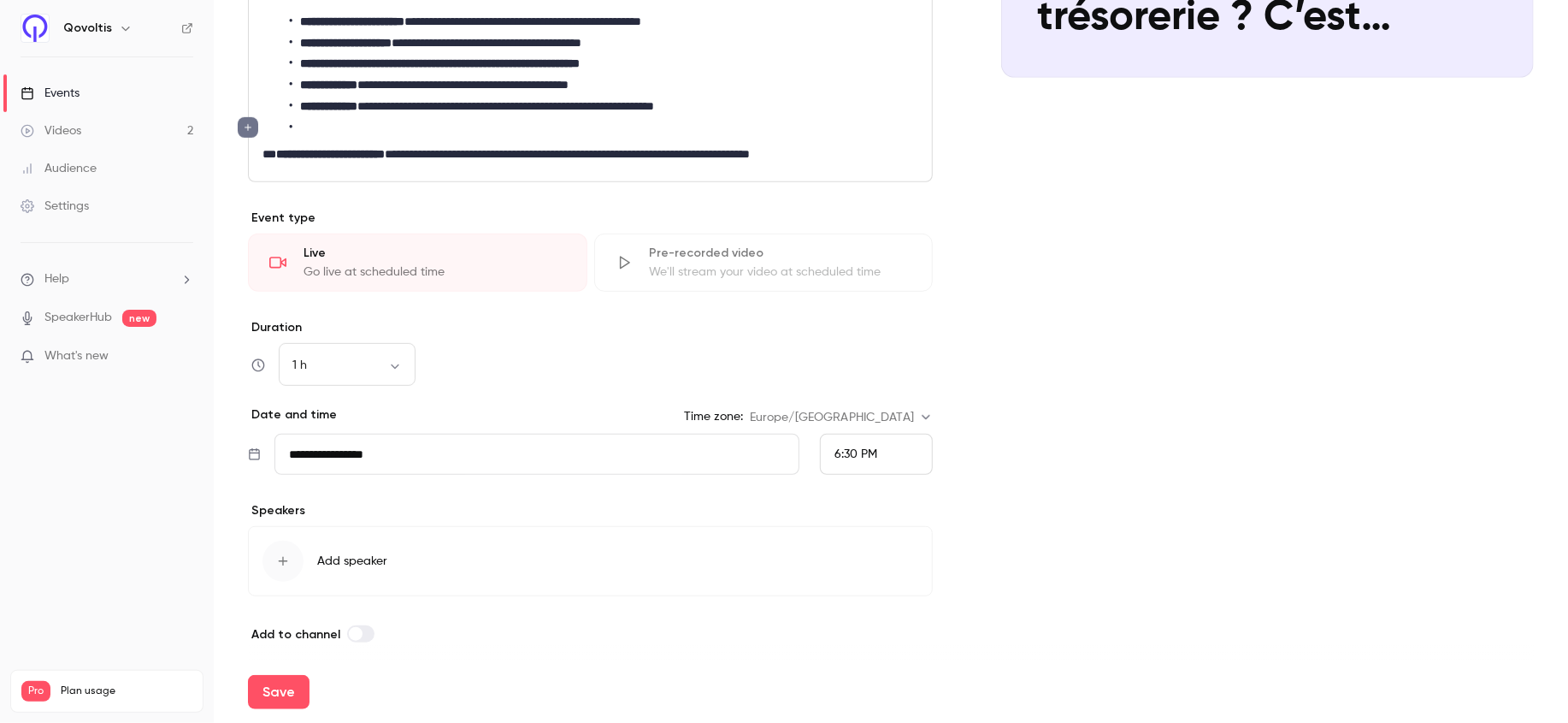
scroll to position [407, 0]
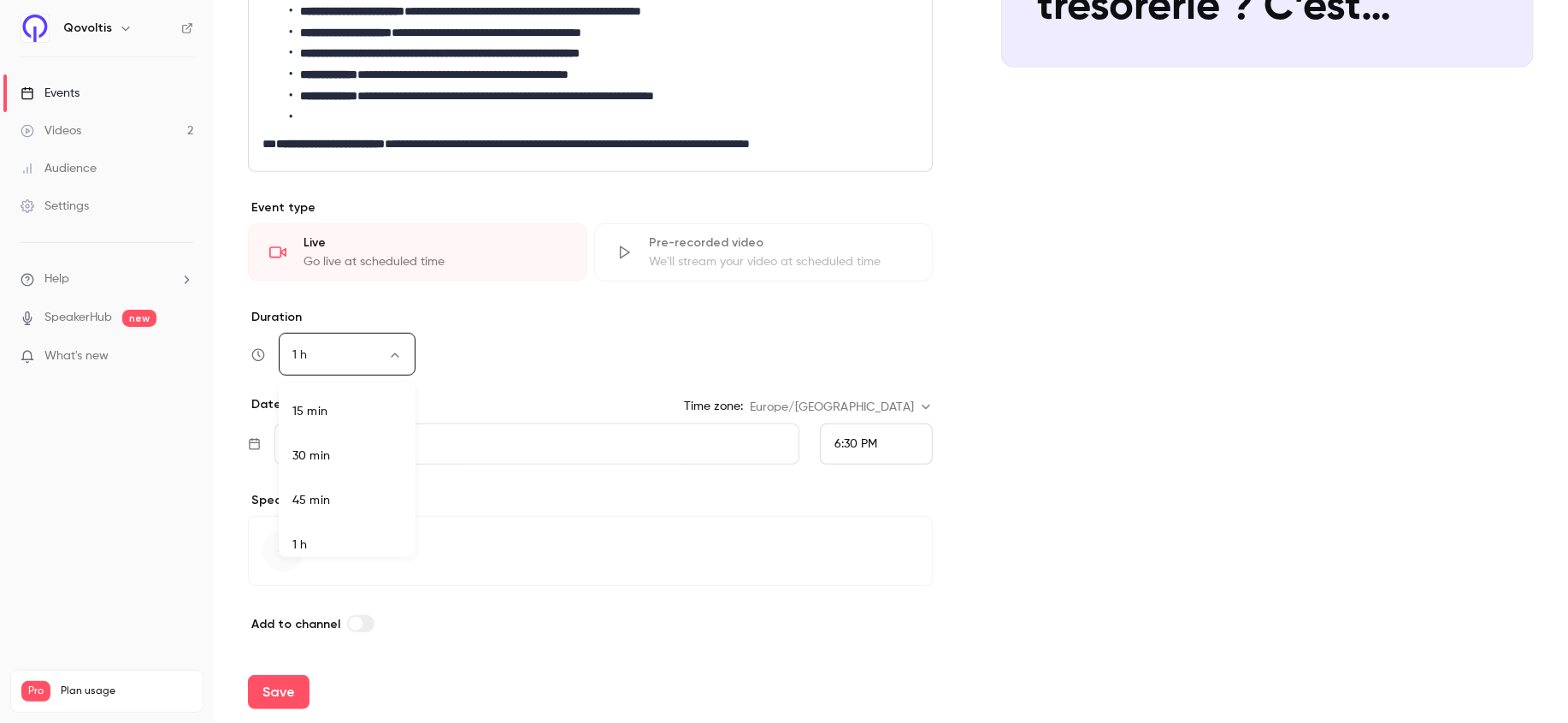
click at [388, 359] on body "**********" at bounding box center [784, 361] width 1568 height 723
click at [326, 453] on li "30 min" at bounding box center [347, 445] width 137 height 44
type input "**"
click at [305, 431] on input "**********" at bounding box center [537, 444] width 525 height 41
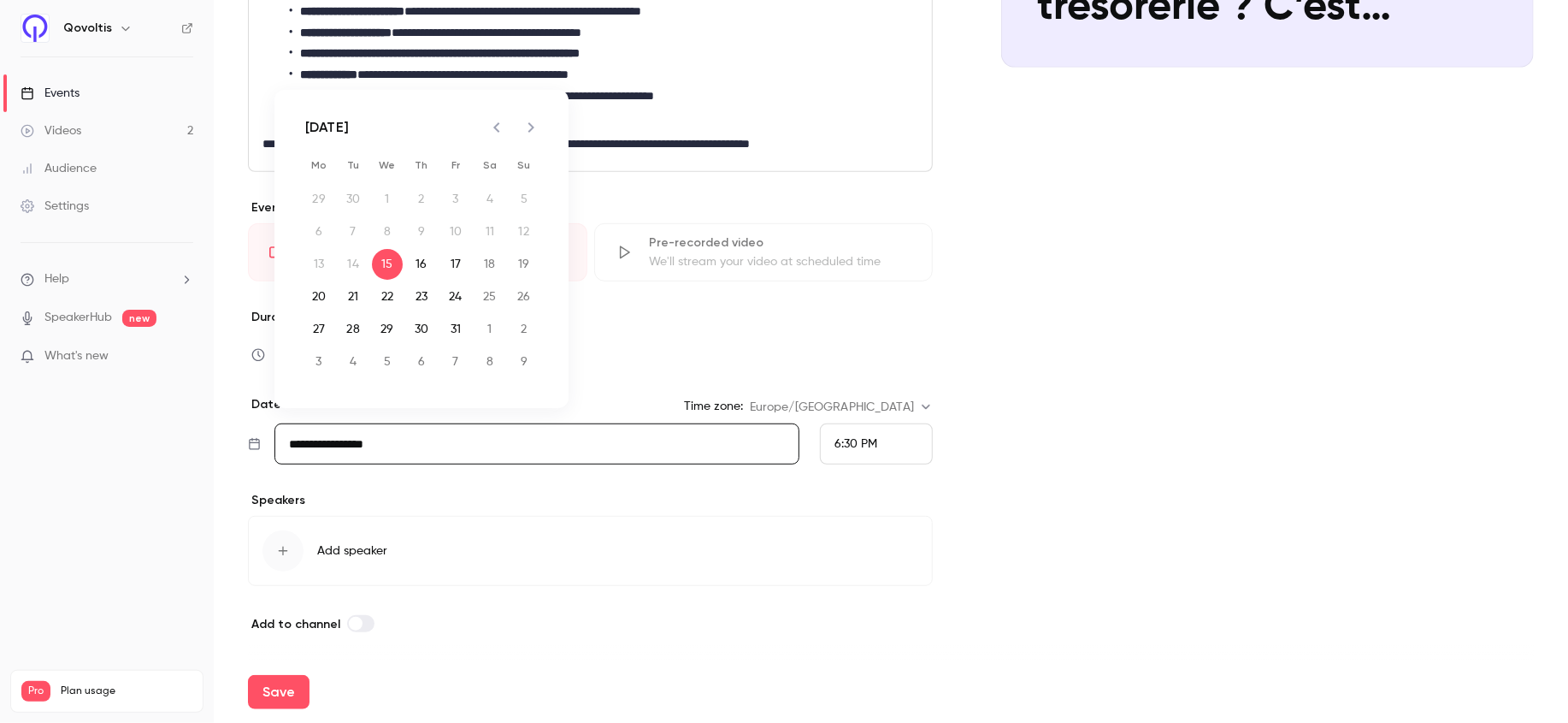
click at [527, 125] on icon "Next month" at bounding box center [530, 127] width 21 height 21
click at [353, 296] on button "18" at bounding box center [352, 296] width 30 height 30
type input "**********"
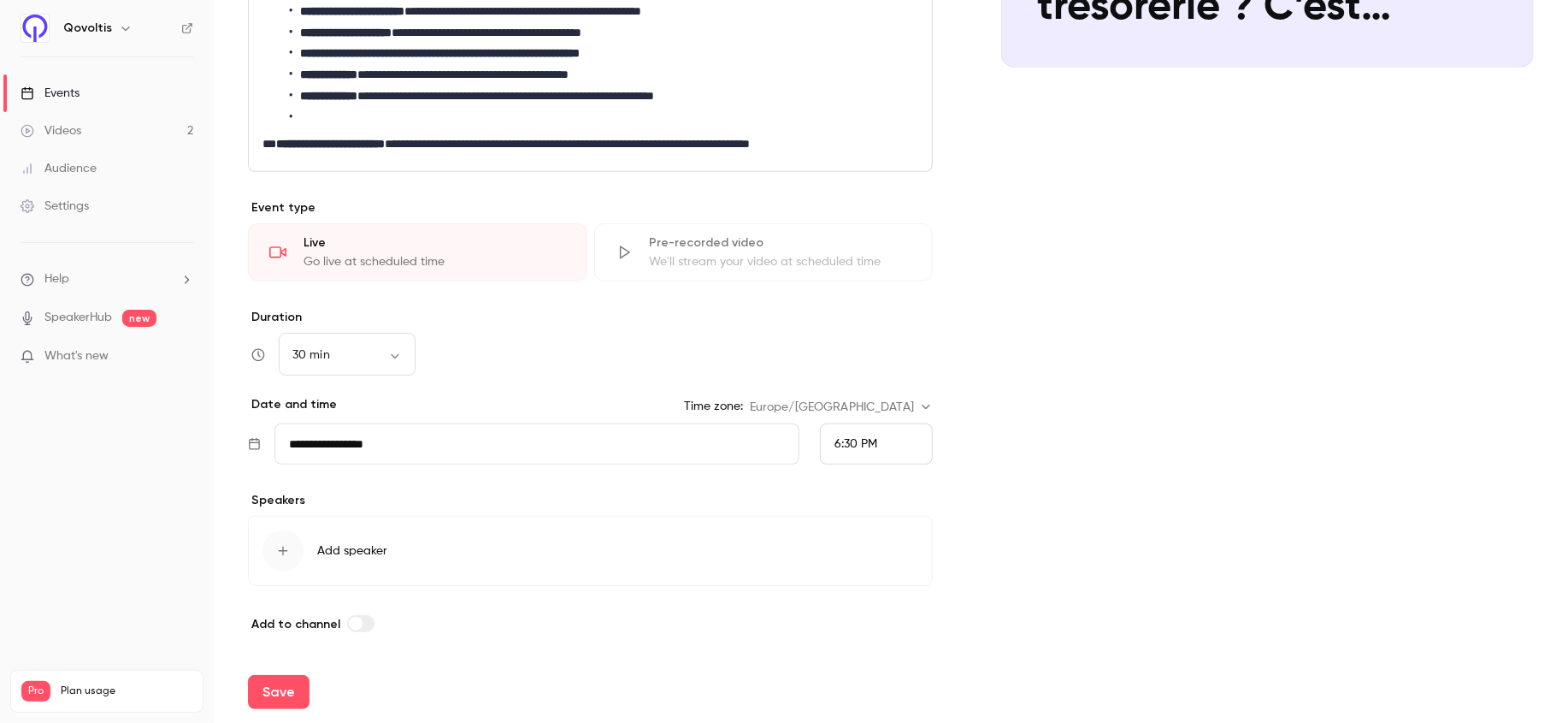
click at [884, 438] on div "6:30 PM" at bounding box center [875, 444] width 112 height 41
click at [861, 257] on span "11:00 PM" at bounding box center [858, 258] width 47 height 12
click at [894, 445] on div "11:00 PM" at bounding box center [875, 444] width 112 height 41
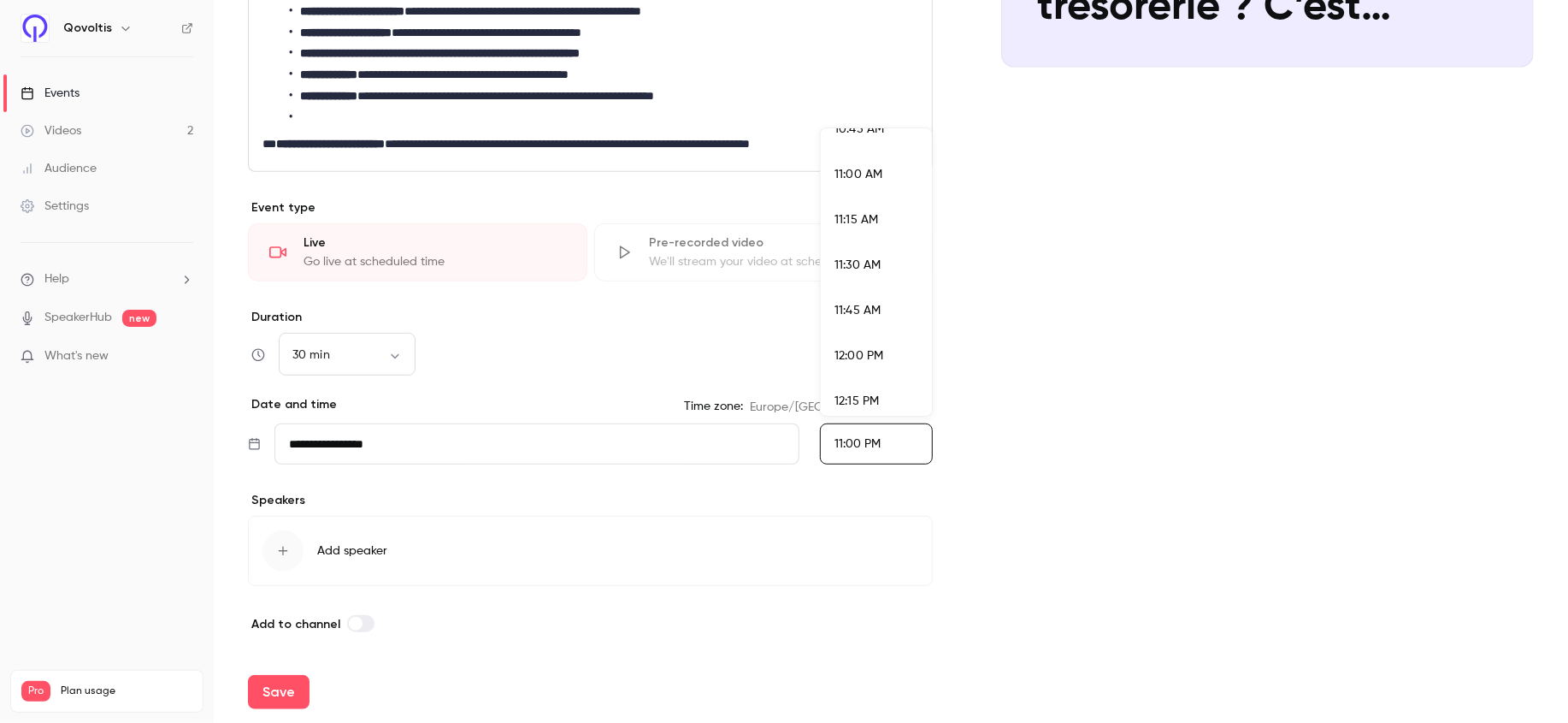
scroll to position [1966, 0]
click at [859, 180] on span "11:00 AM" at bounding box center [858, 179] width 48 height 12
click at [344, 546] on span "Add speaker" at bounding box center [352, 550] width 70 height 17
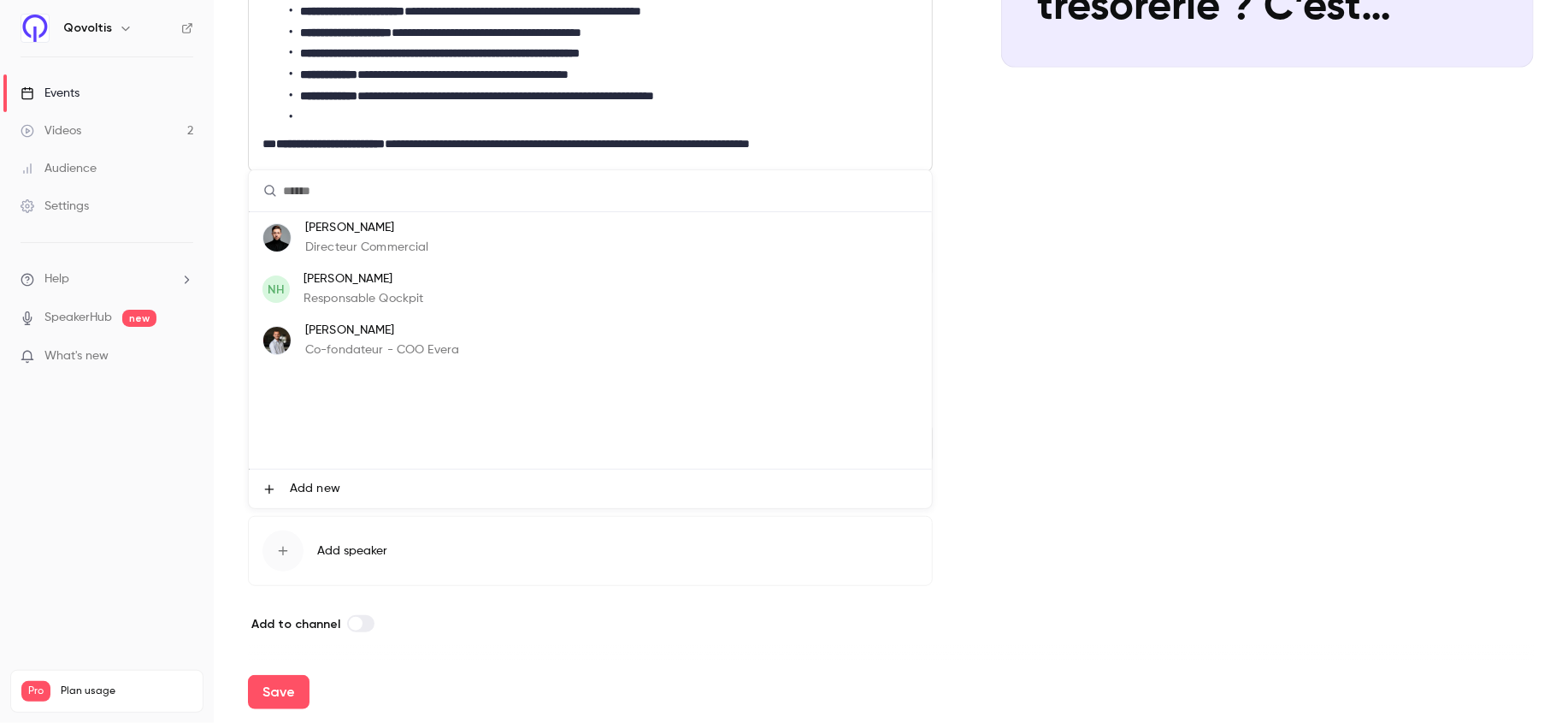
click at [400, 239] on p "Directeur Commercial" at bounding box center [367, 248] width 124 height 18
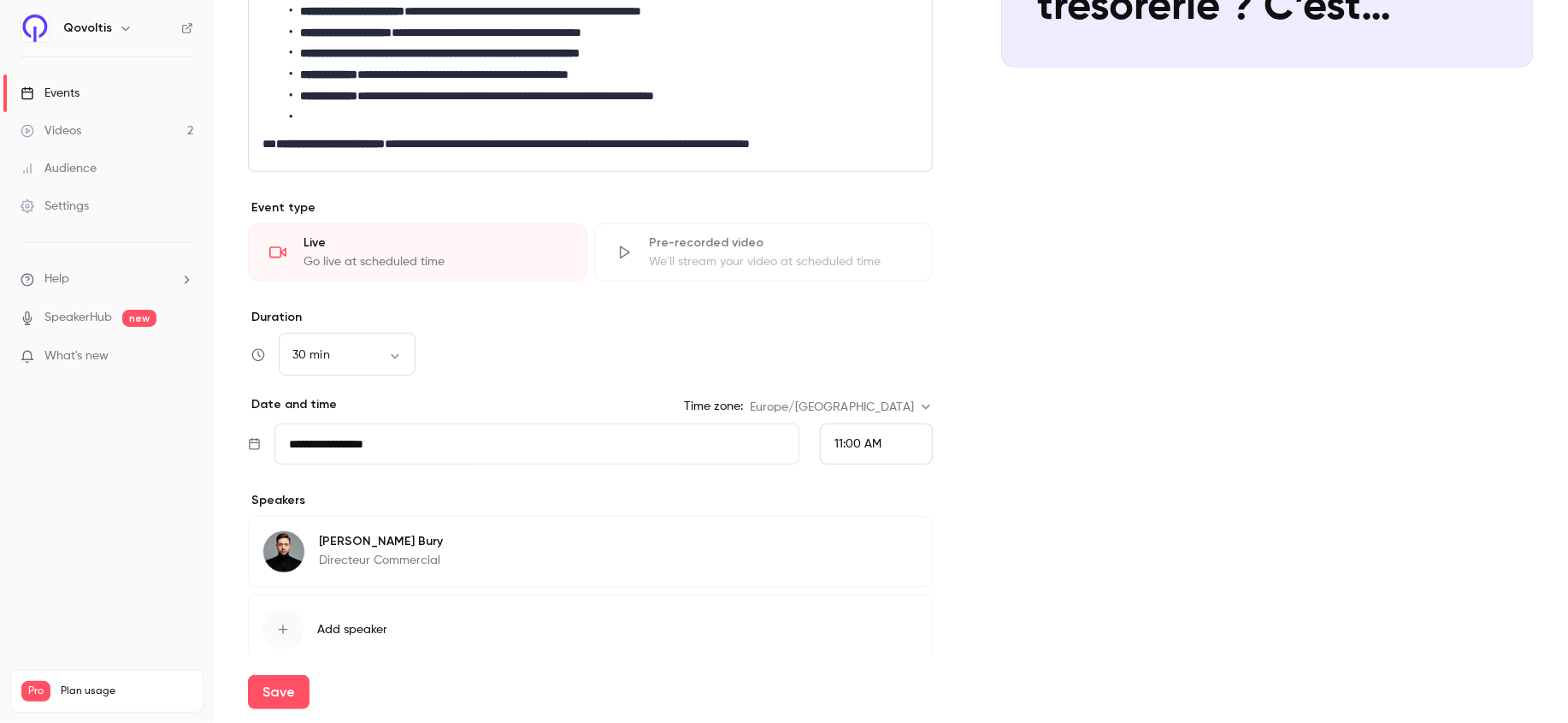
scroll to position [486, 0]
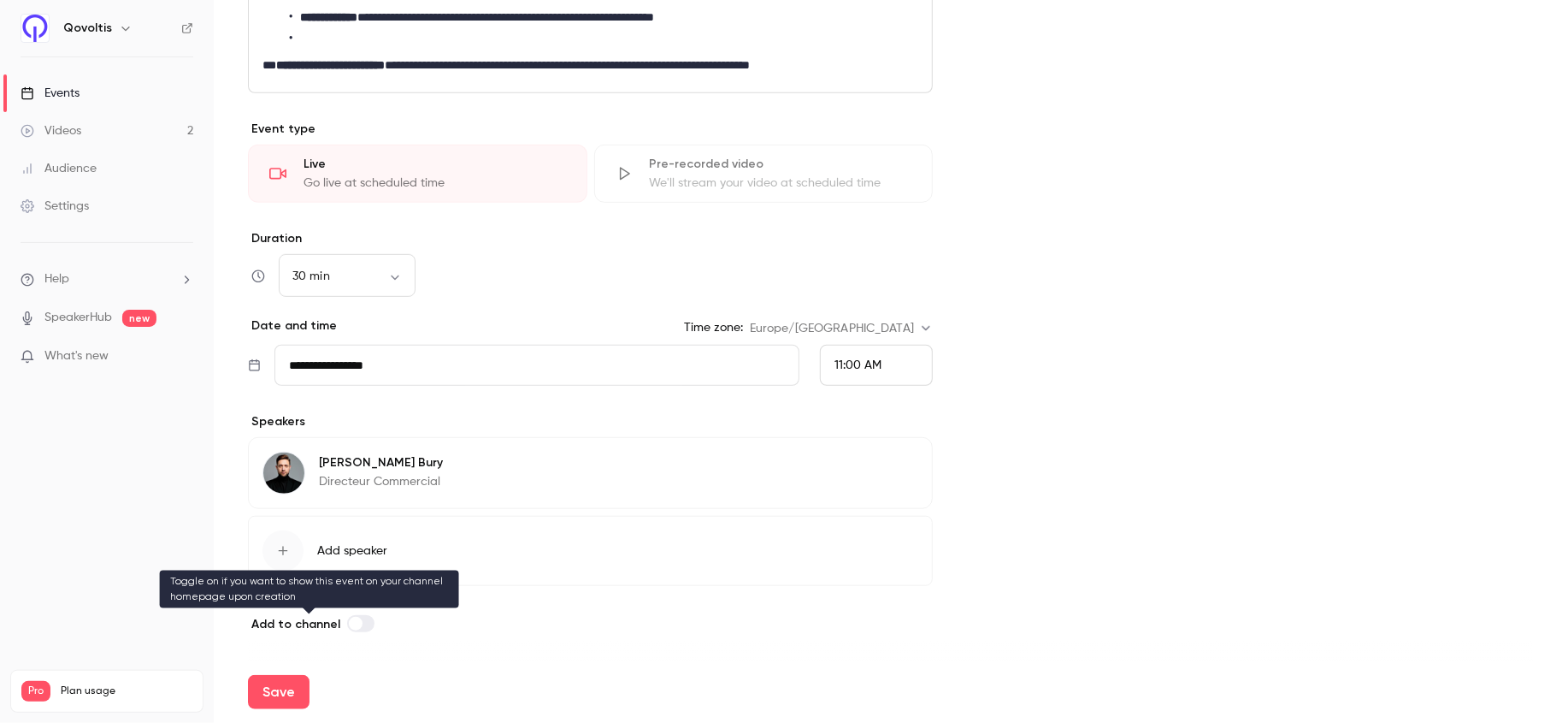
click at [364, 624] on label at bounding box center [361, 623] width 27 height 17
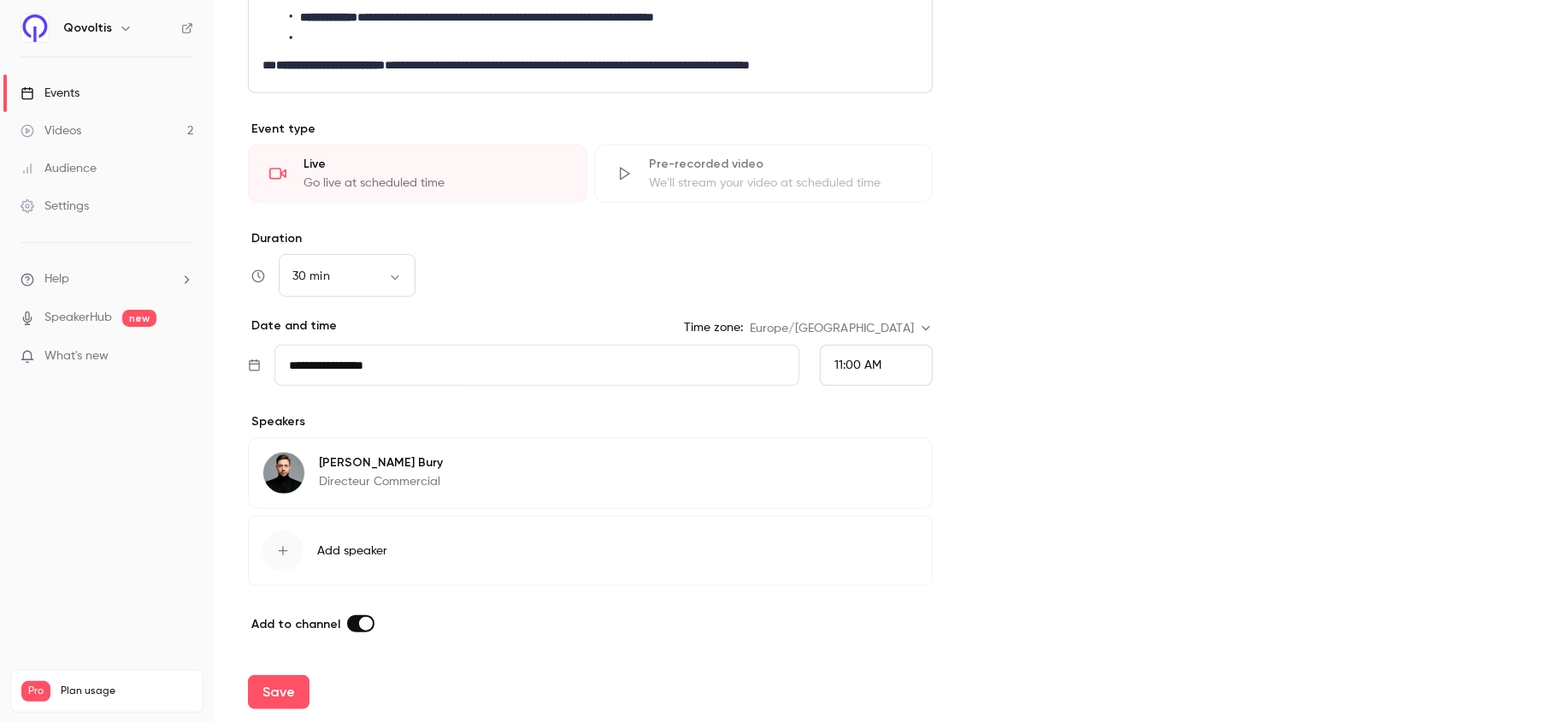
click at [350, 626] on label at bounding box center [361, 623] width 27 height 17
click at [283, 700] on button "Save" at bounding box center [279, 692] width 62 height 34
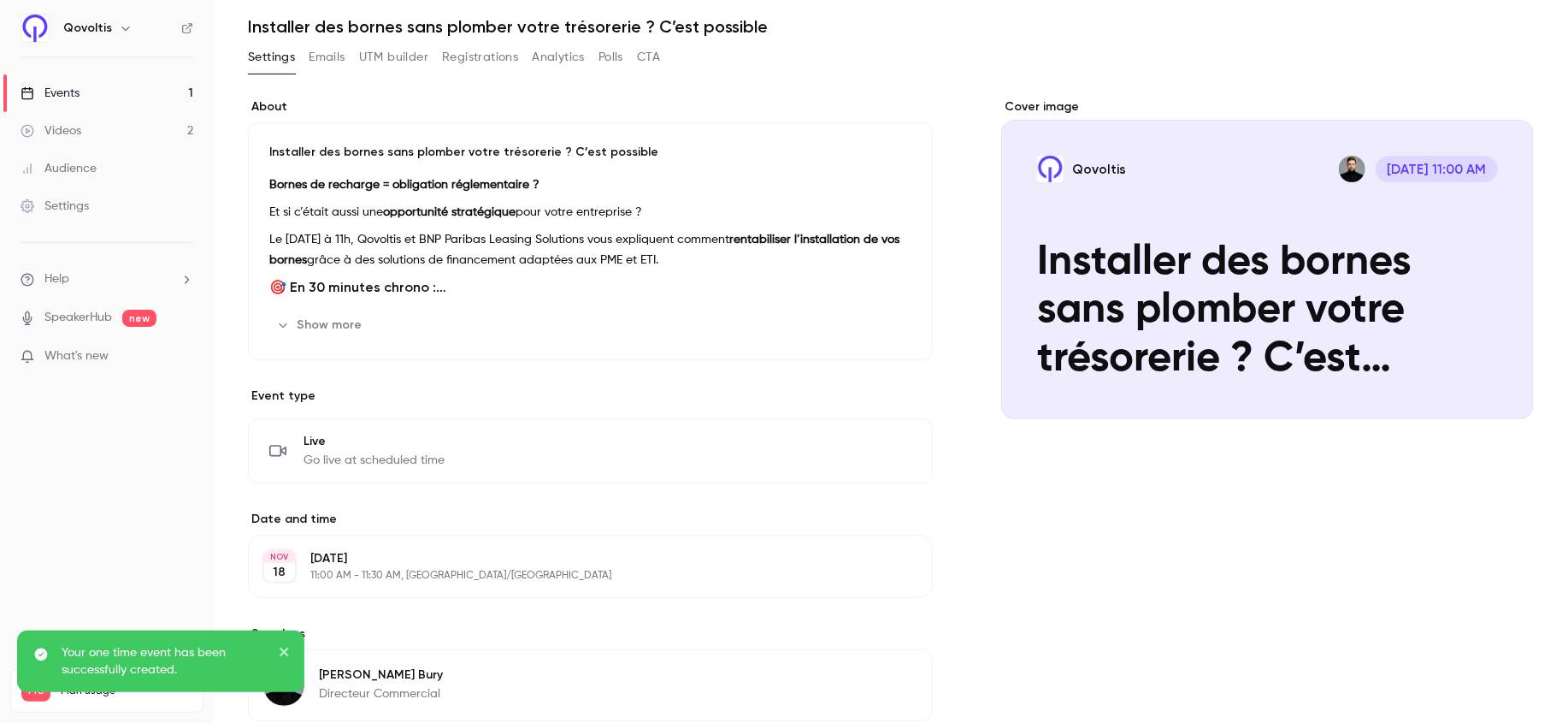
scroll to position [57, 0]
click at [327, 324] on button "Show more" at bounding box center [320, 324] width 103 height 27
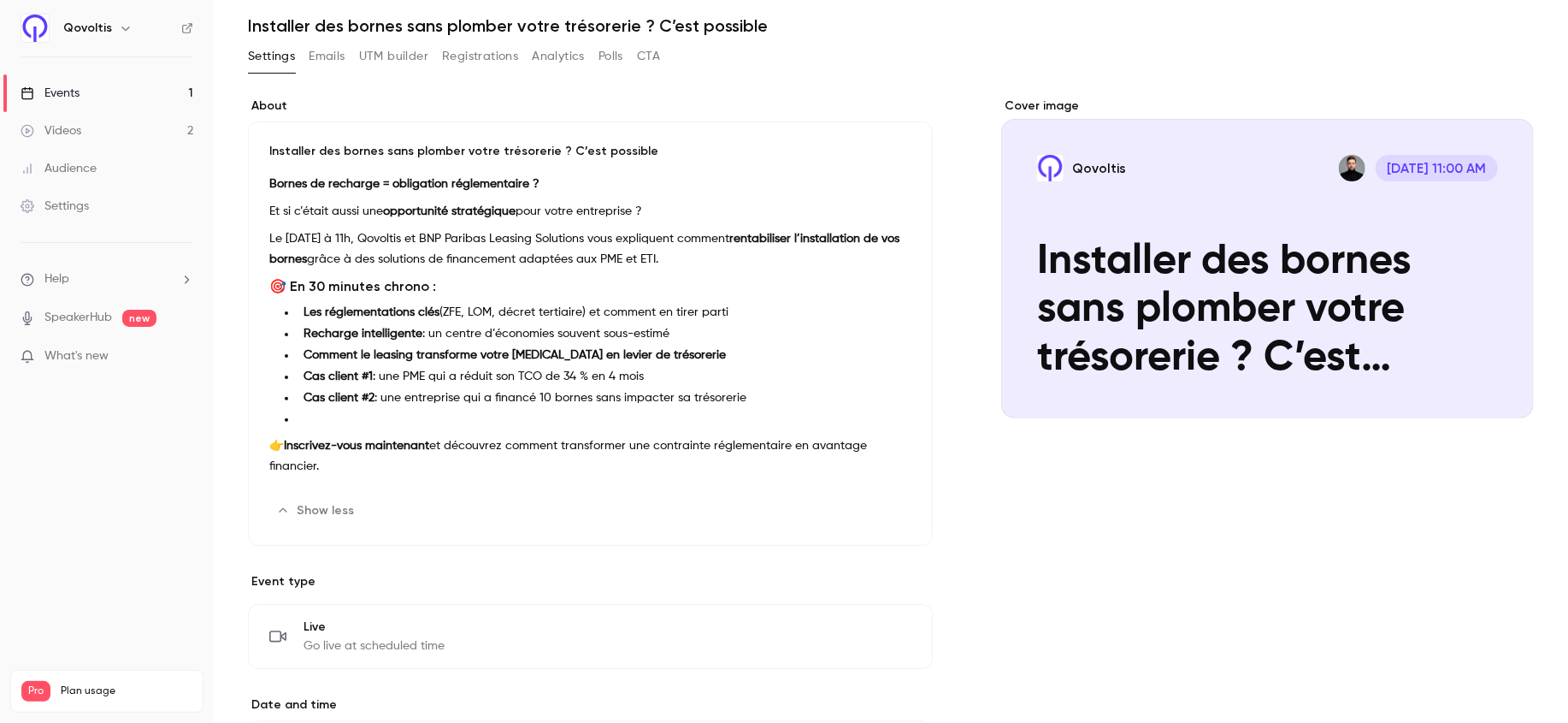
click at [650, 311] on li "Les réglementations clés (ZFE, LOM, décret tertiaire) et comment en tirer parti" at bounding box center [604, 312] width 615 height 18
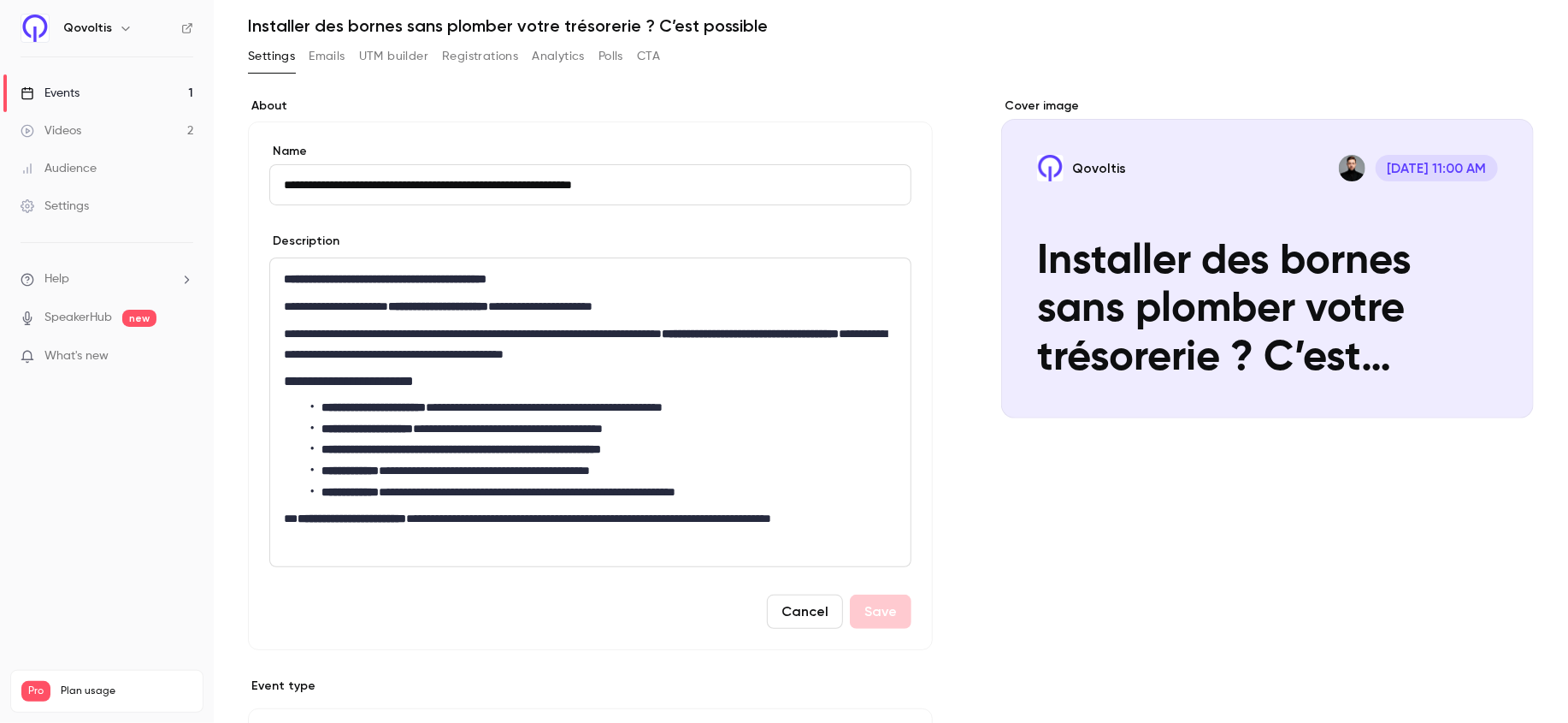
click at [610, 391] on div "**********" at bounding box center [590, 412] width 641 height 308
click at [846, 518] on p "**********" at bounding box center [590, 528] width 613 height 41
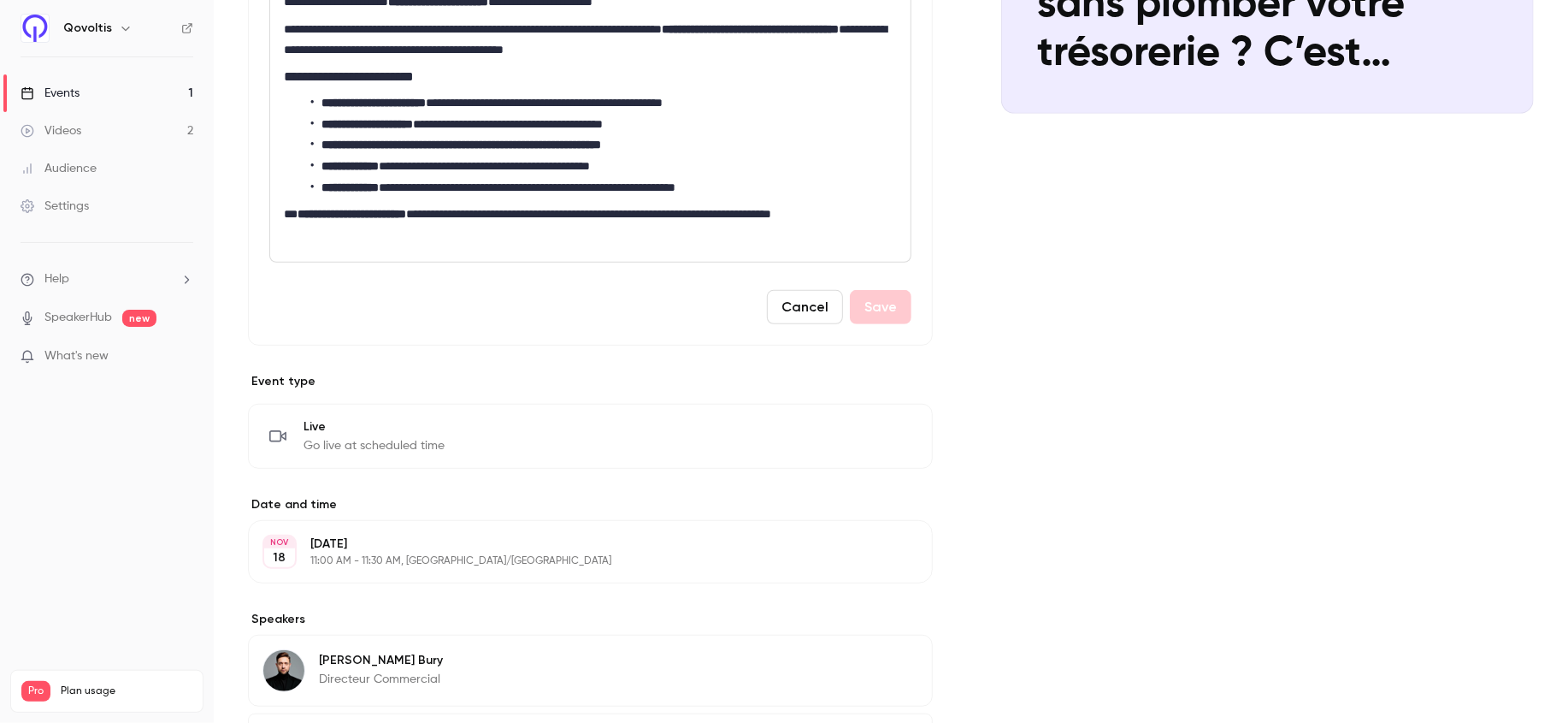
scroll to position [0, 0]
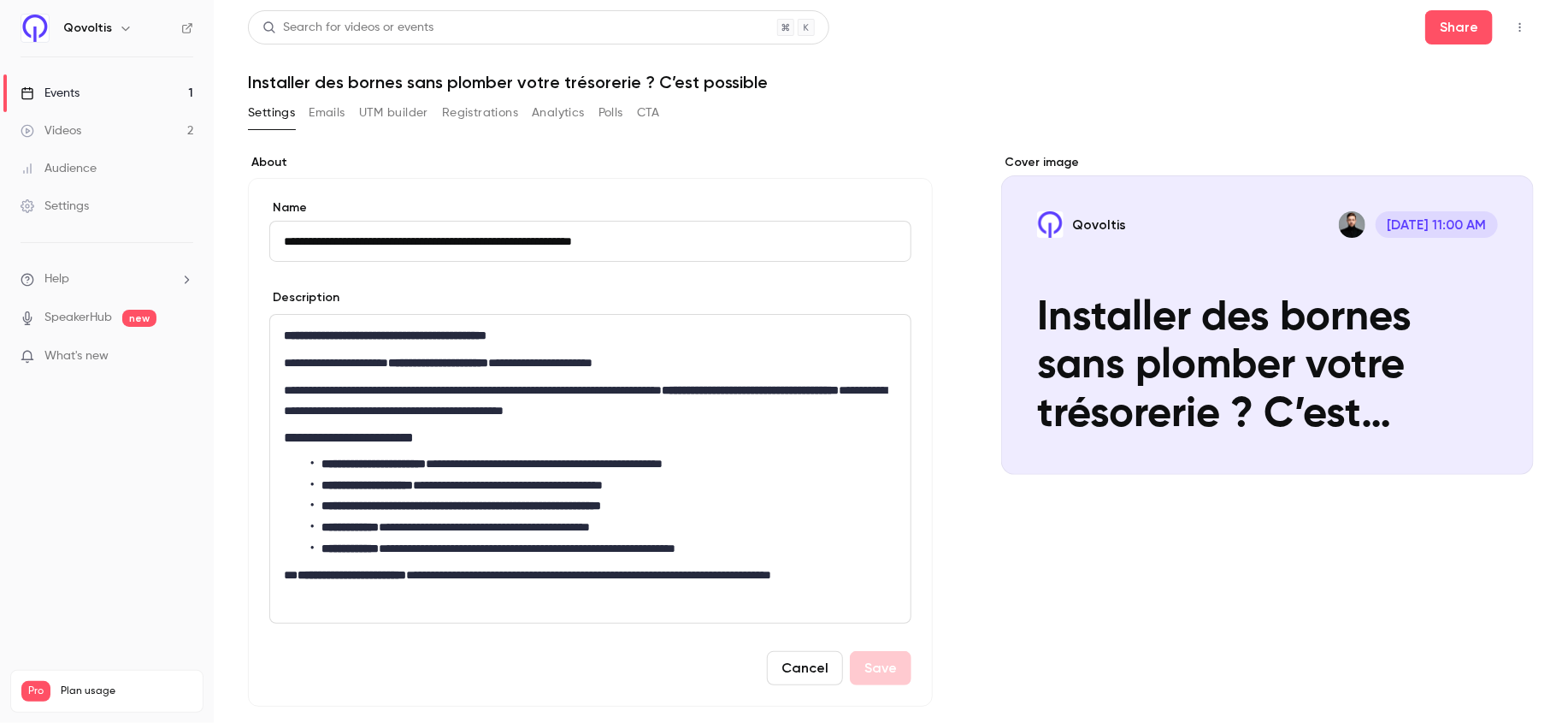
click at [1212, 89] on h1 "Installer des bornes sans plomber votre trésorerie ? C’est possible" at bounding box center [891, 81] width 1286 height 21
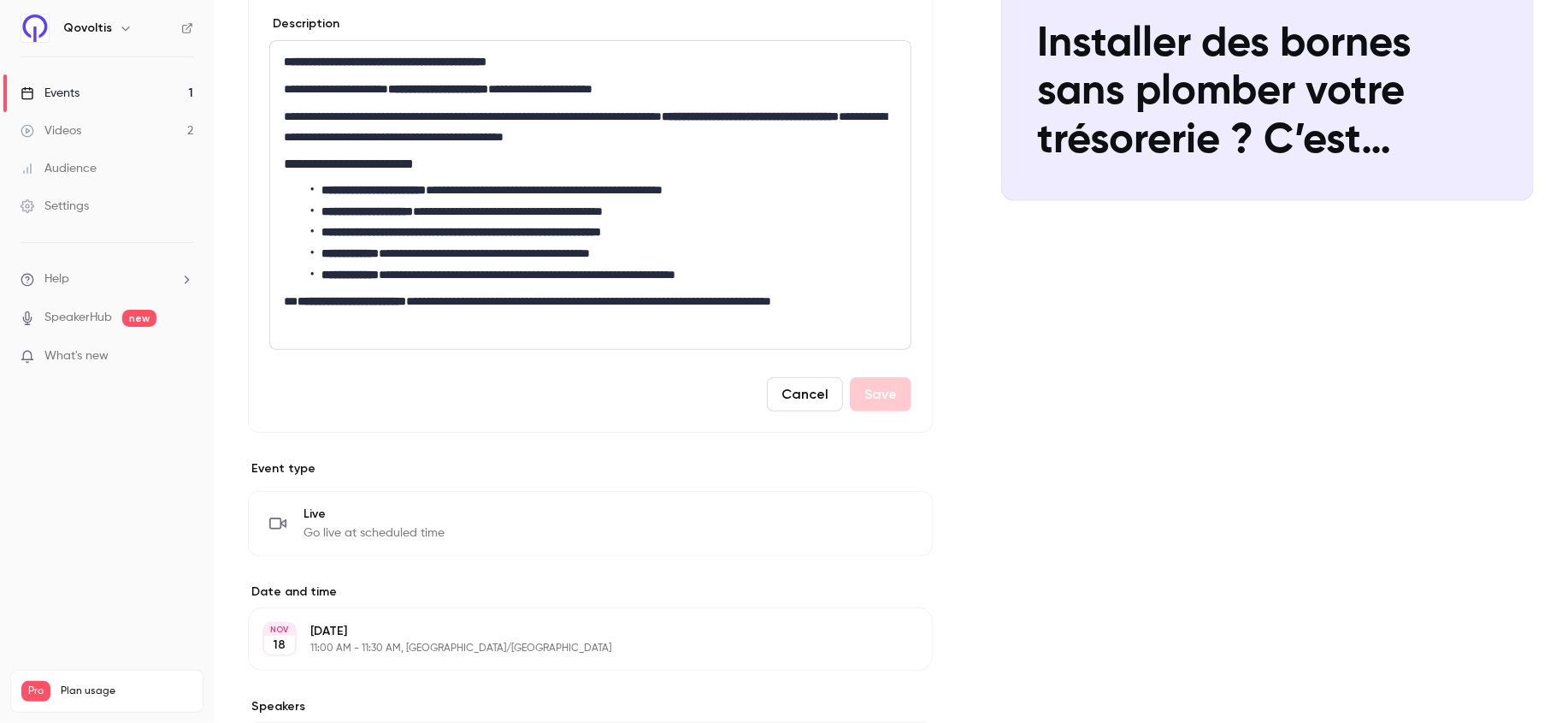
scroll to position [528, 0]
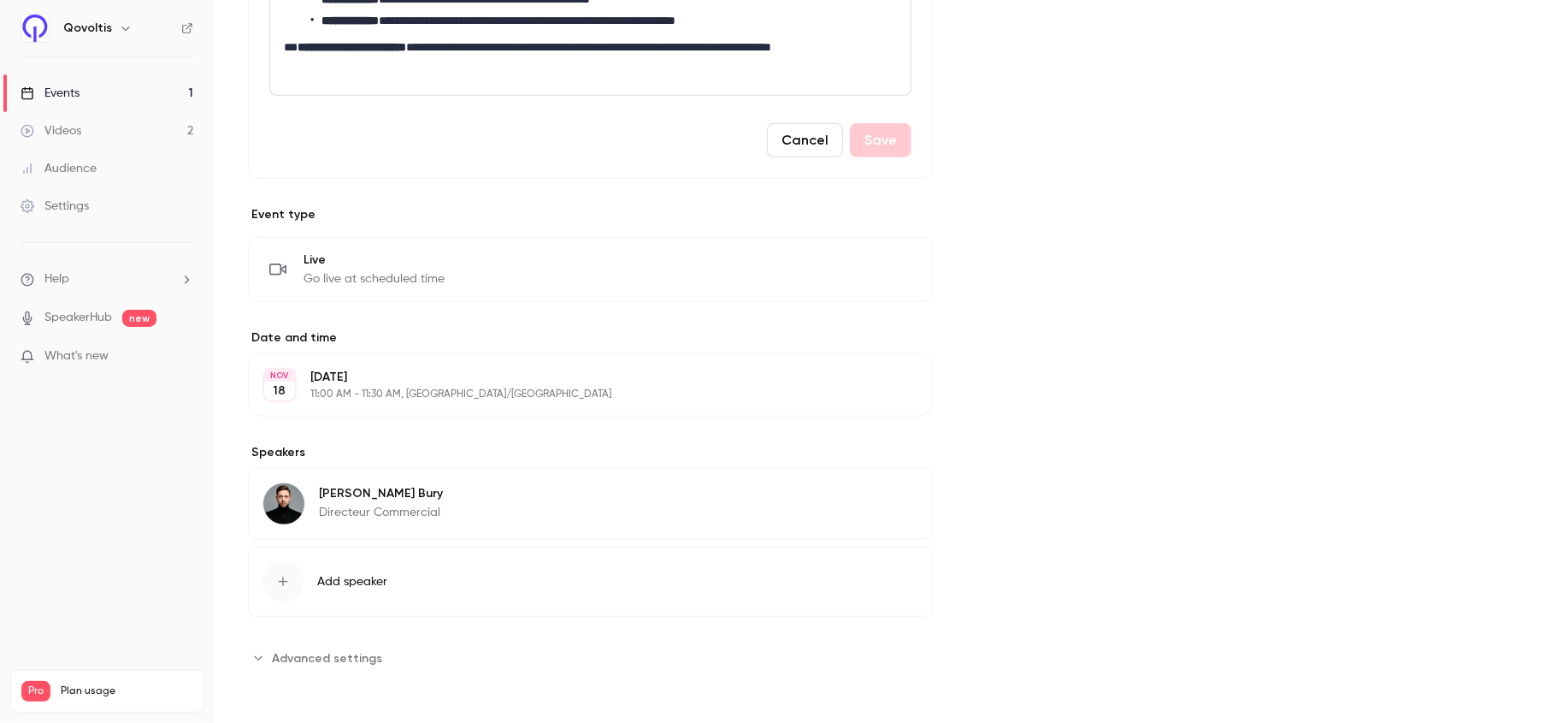
click at [104, 96] on link "Events 1" at bounding box center [107, 93] width 214 height 37
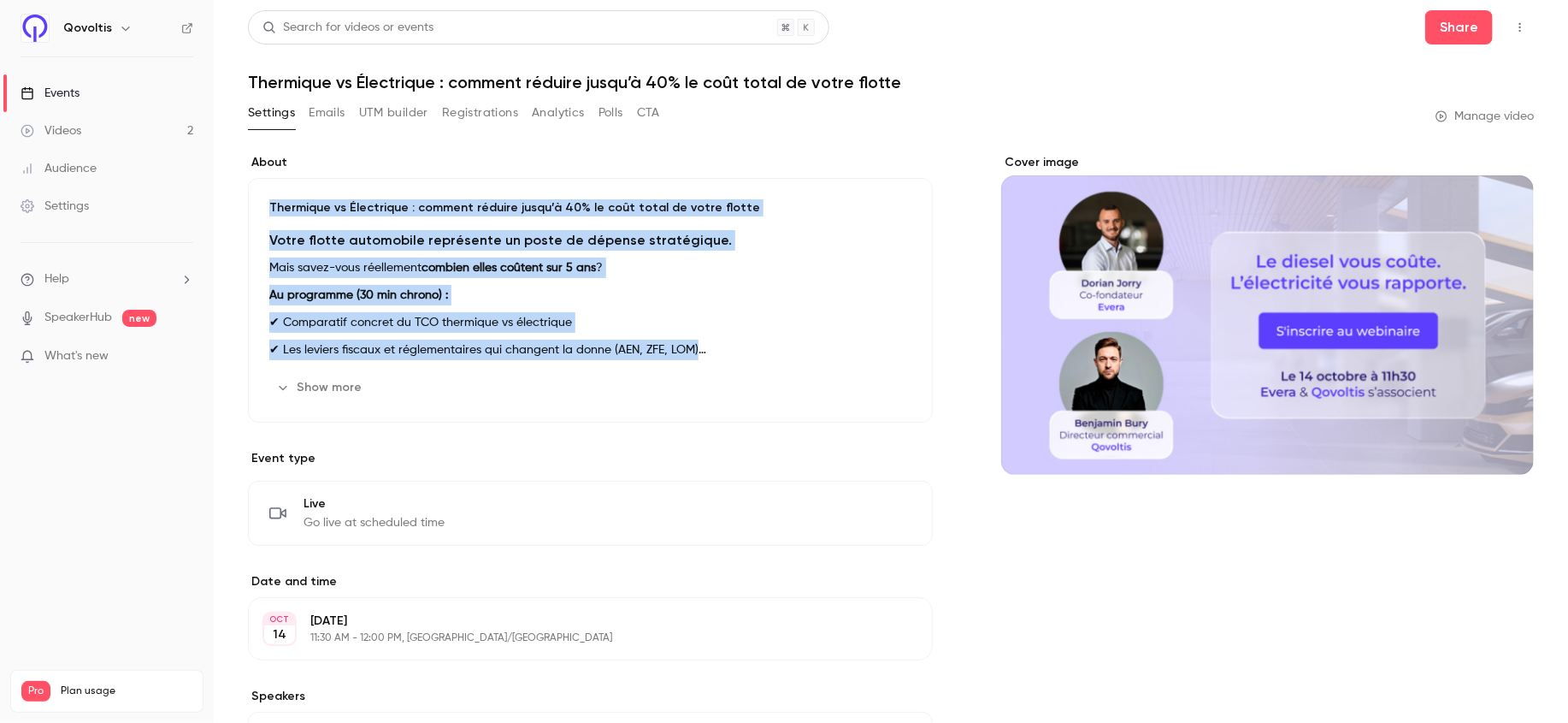
drag, startPoint x: 258, startPoint y: 205, endPoint x: 651, endPoint y: 390, distance: 434.4
click at [651, 390] on div "Thermique vs Électrique : comment réduire jusqu’à 40% le coût total de votre fl…" at bounding box center [591, 300] width 685 height 245
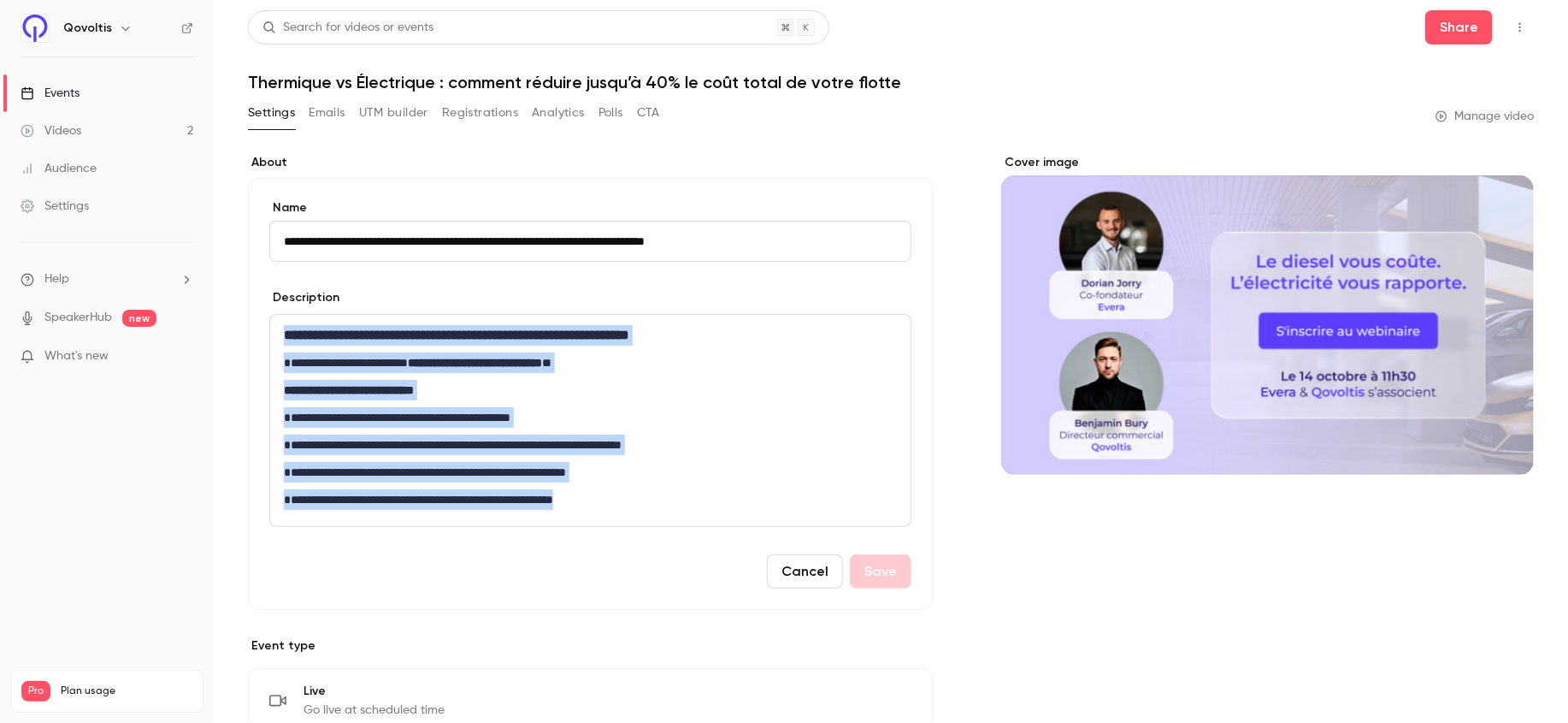
drag, startPoint x: 668, startPoint y: 511, endPoint x: 227, endPoint y: 314, distance: 483.0
click at [227, 313] on main "**********" at bounding box center [891, 361] width 1355 height 723
